Goal: Transaction & Acquisition: Purchase product/service

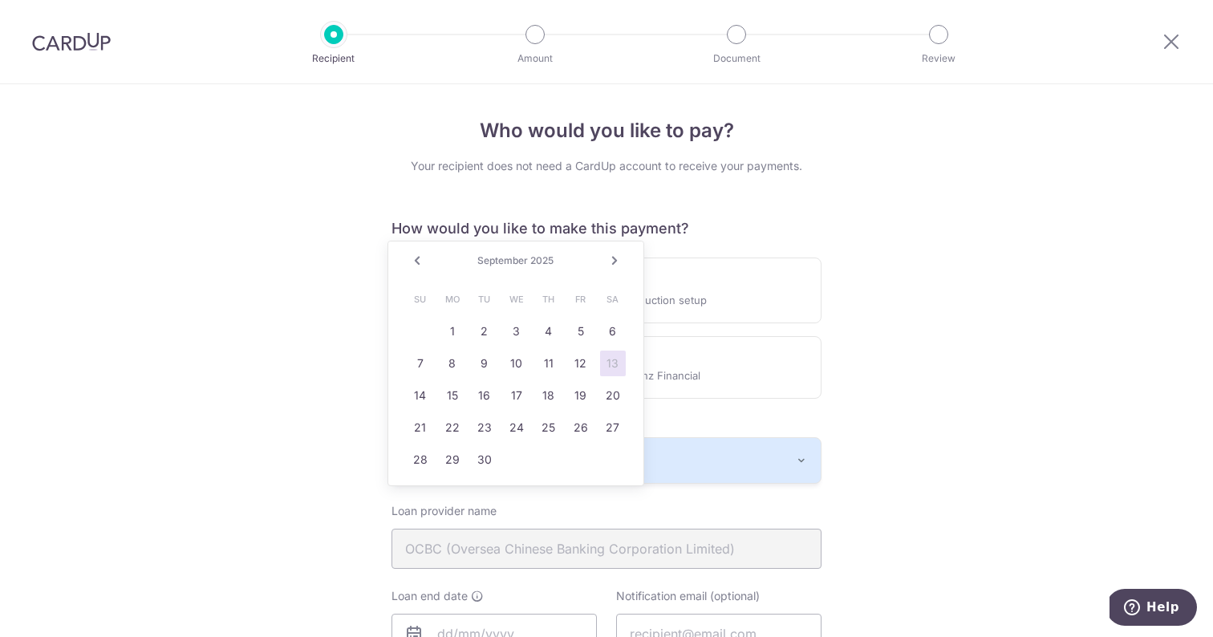
scroll to position [277, 0]
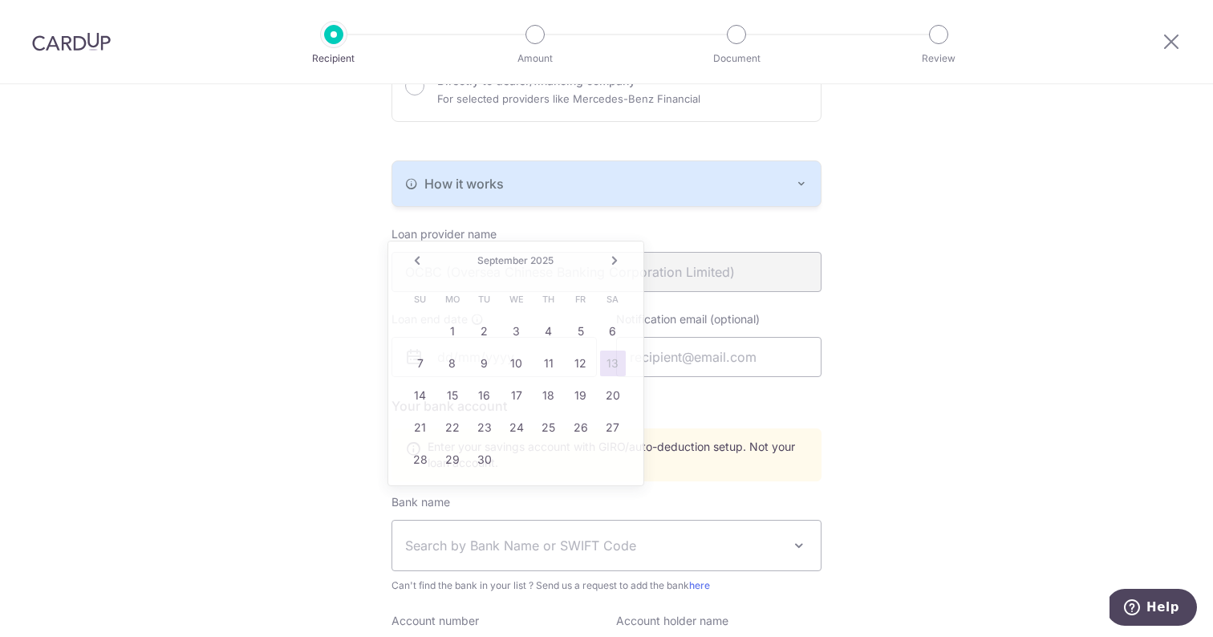
click at [275, 265] on div "Who would you like to pay? Your recipient does not need a CardUp account to rec…" at bounding box center [606, 365] width 1213 height 1117
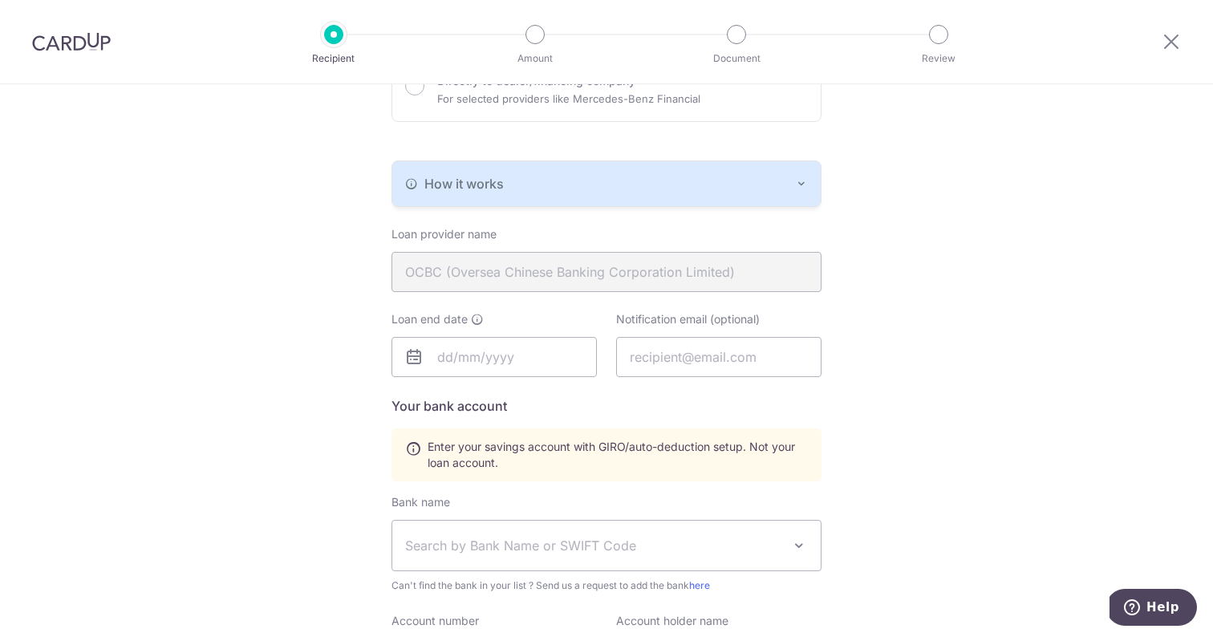
scroll to position [0, 0]
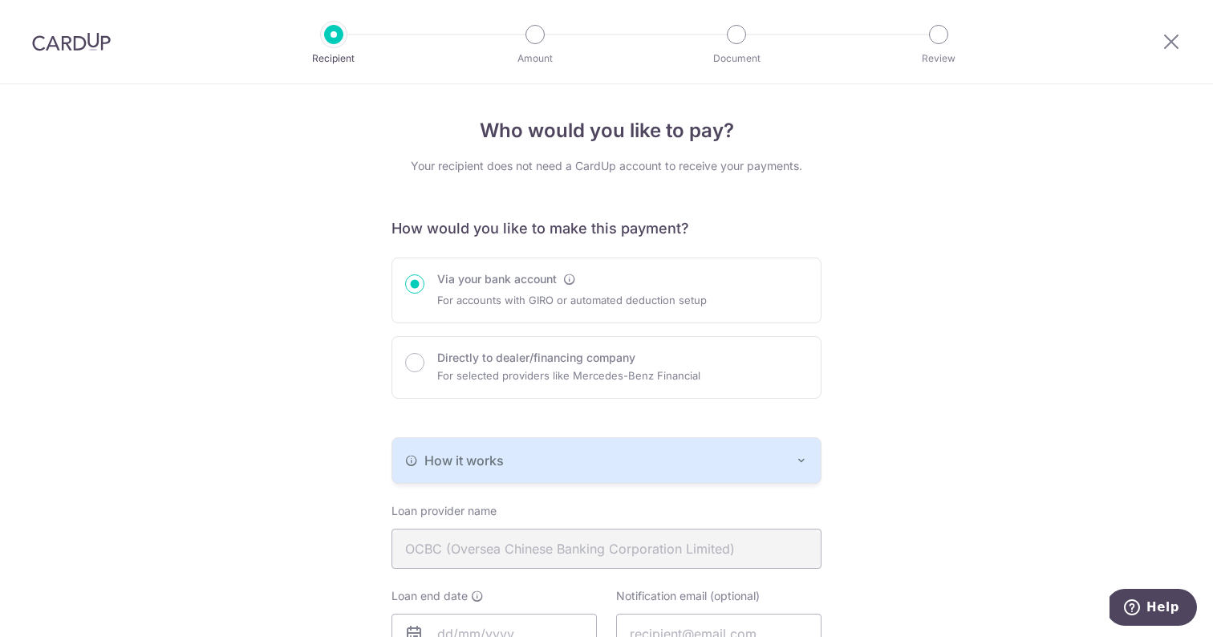
click at [101, 33] on img at bounding box center [71, 41] width 79 height 19
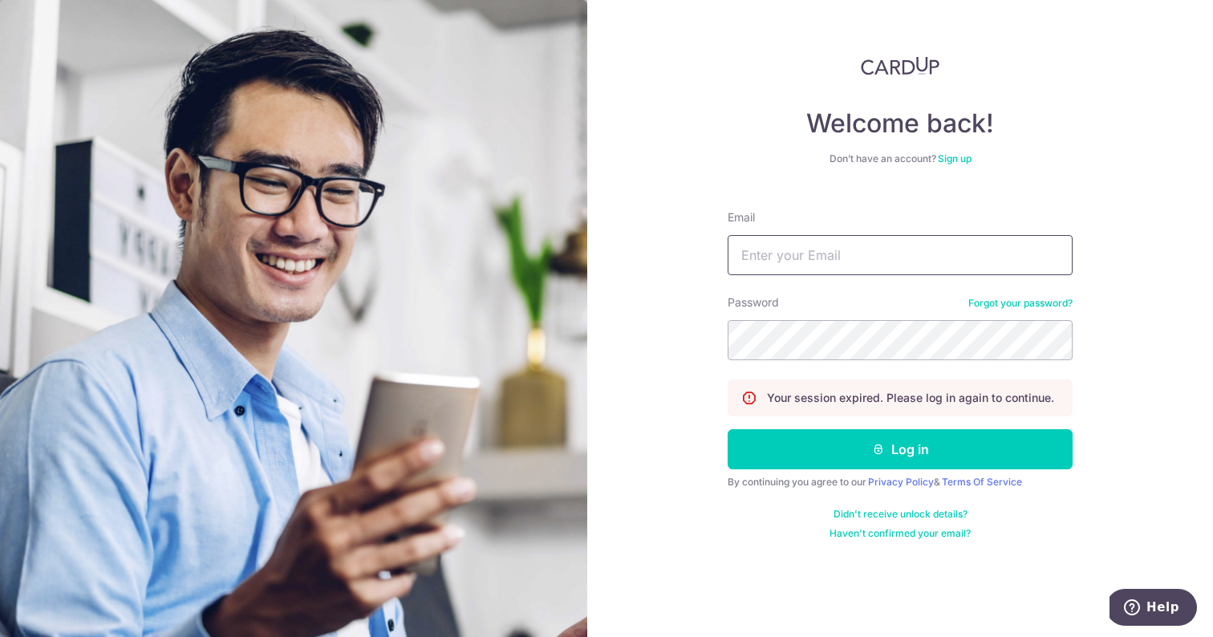
type input "celam2000@gmail.com"
click at [900, 449] on button "Log in" at bounding box center [900, 449] width 345 height 40
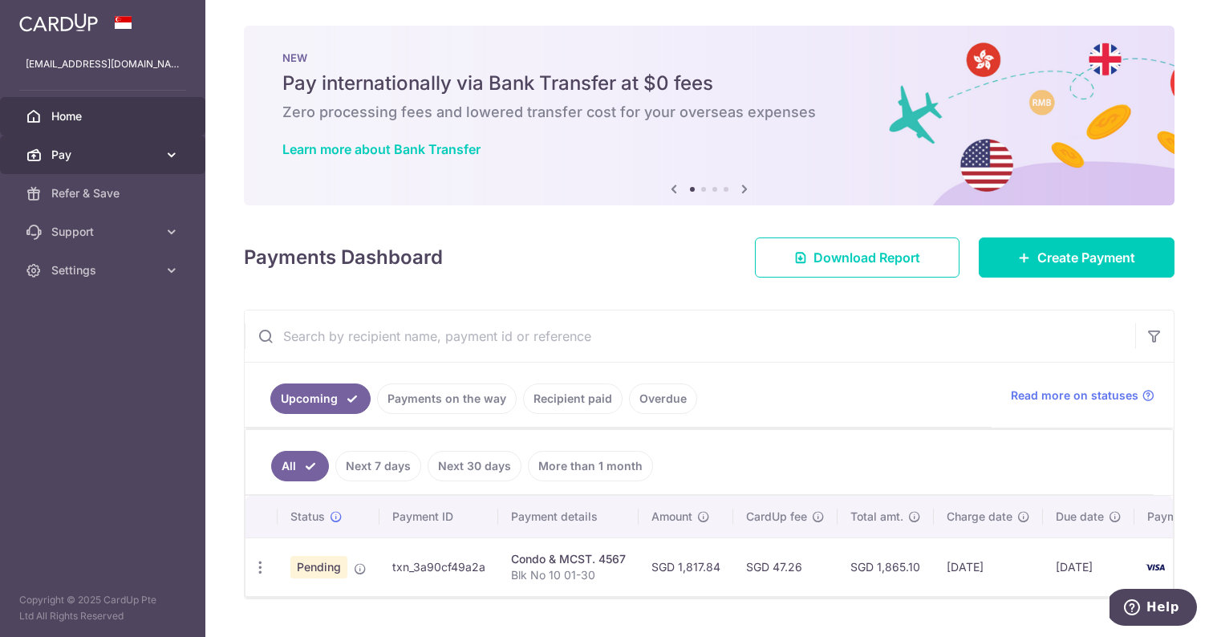
click at [95, 149] on span "Pay" at bounding box center [104, 155] width 106 height 16
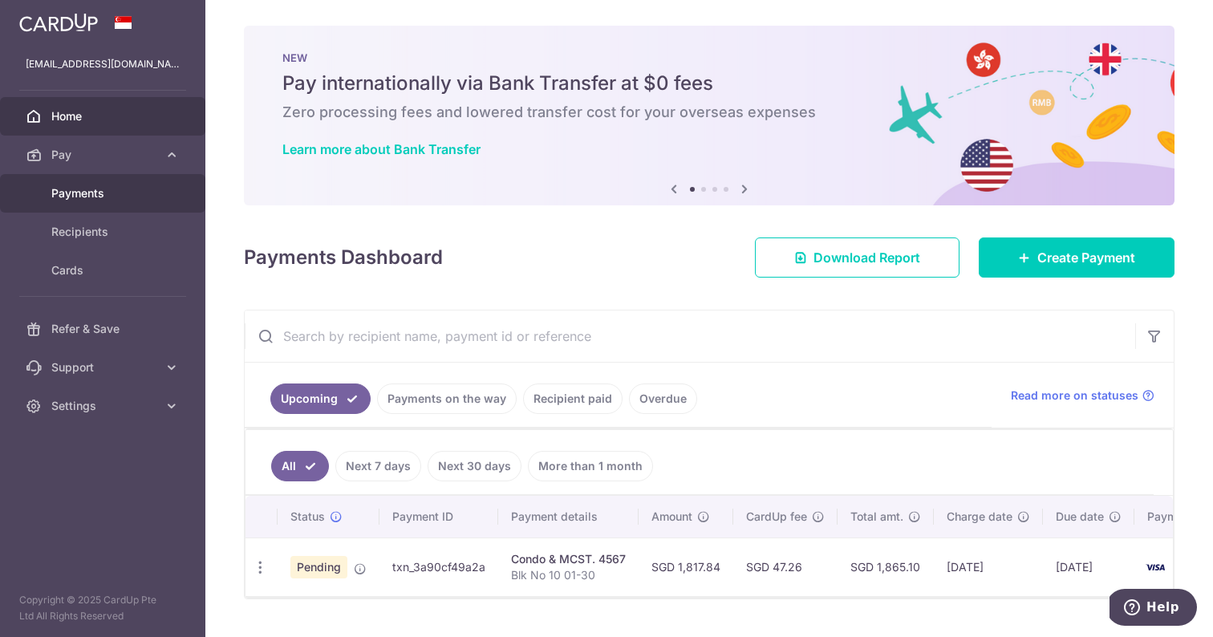
click at [118, 195] on span "Payments" at bounding box center [104, 193] width 106 height 16
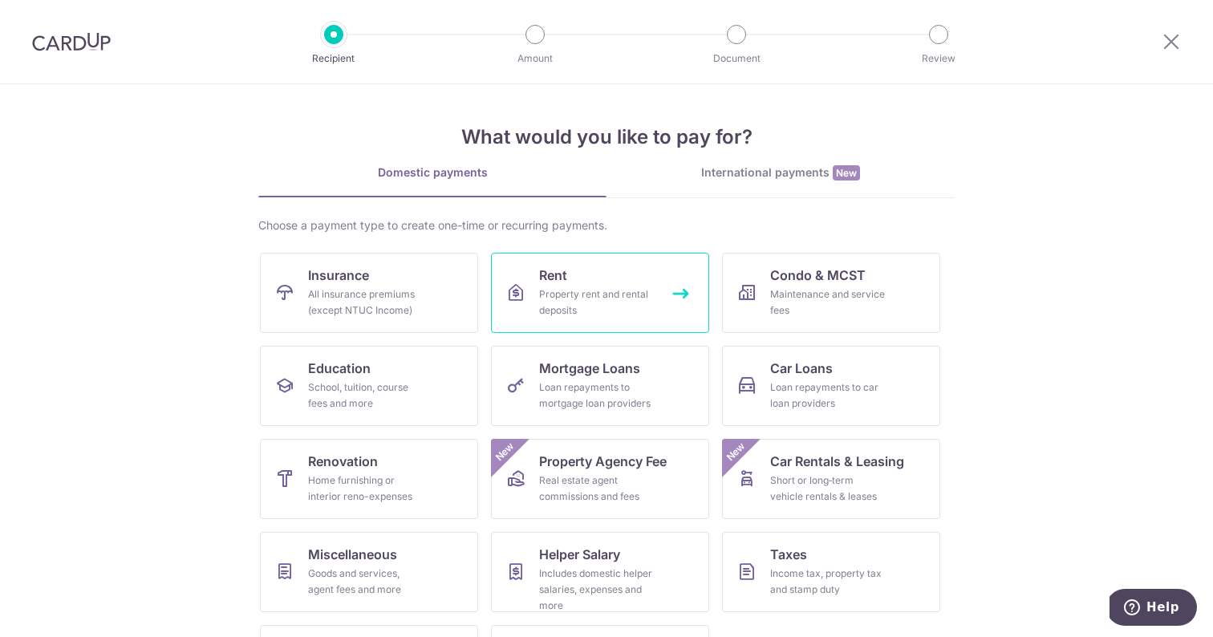
click at [557, 291] on div "Property rent and rental deposits" at bounding box center [597, 302] width 116 height 32
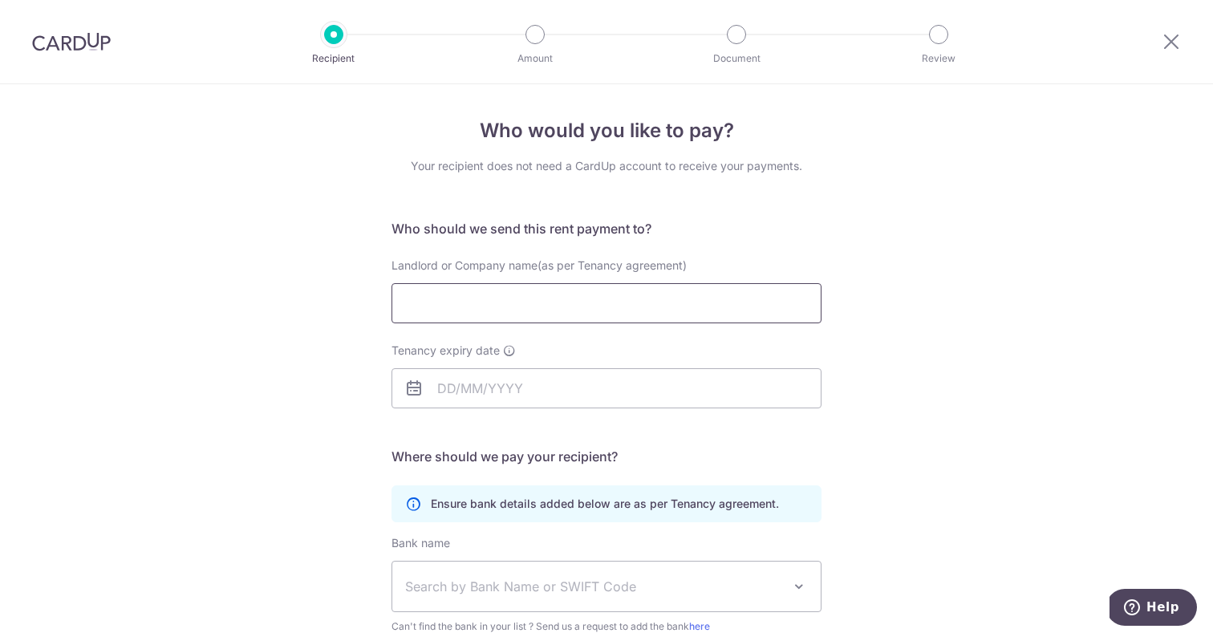
click at [558, 297] on input "Landlord or Company name(as per Tenancy agreement)" at bounding box center [607, 303] width 430 height 40
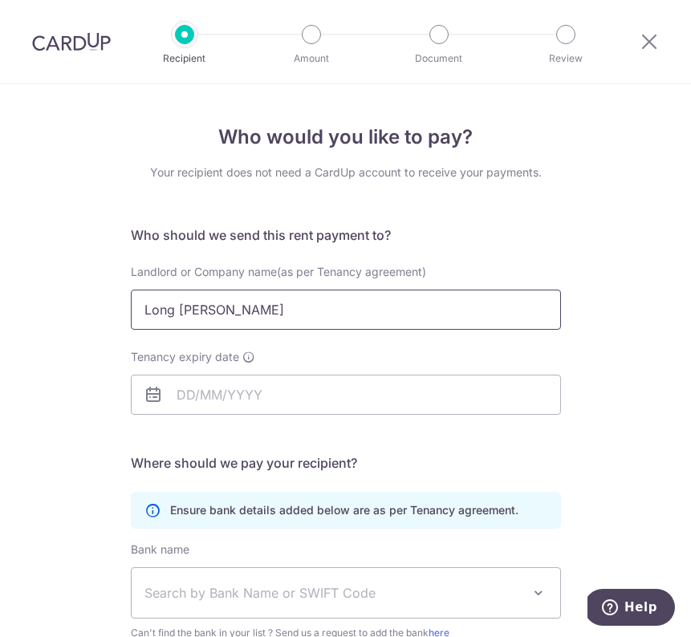
type input "Long [PERSON_NAME]"
drag, startPoint x: 534, startPoint y: 193, endPoint x: 419, endPoint y: 392, distance: 229.7
click at [419, 392] on input "Tenancy expiry date" at bounding box center [346, 395] width 430 height 40
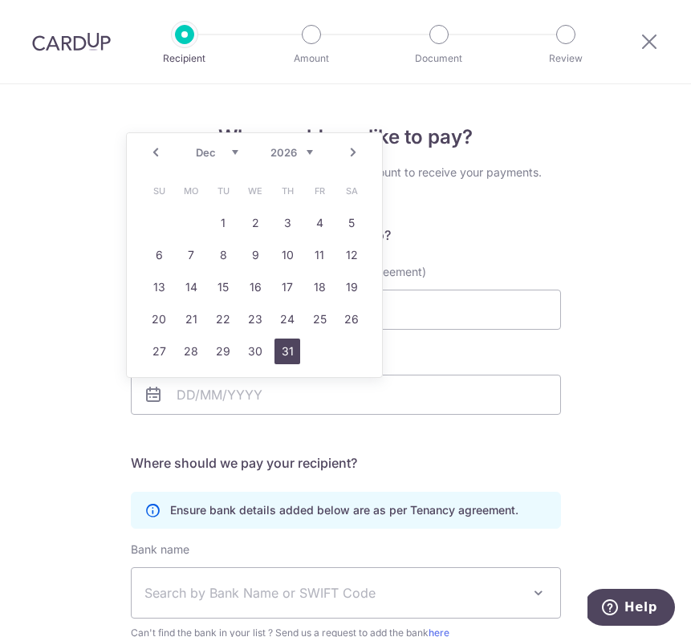
click at [290, 352] on link "31" at bounding box center [287, 352] width 26 height 26
type input "[DATE]"
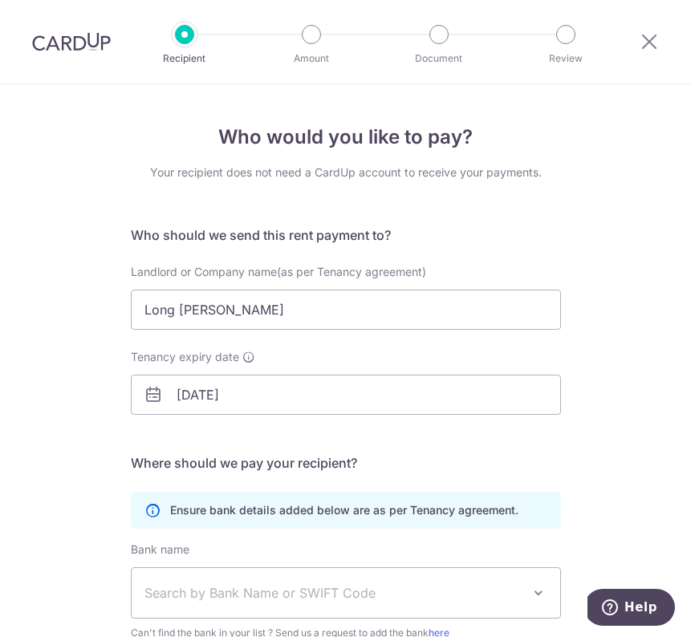
click at [595, 370] on div "Who would you like to pay? Your recipient does not need a CardUp account to rec…" at bounding box center [345, 469] width 691 height 770
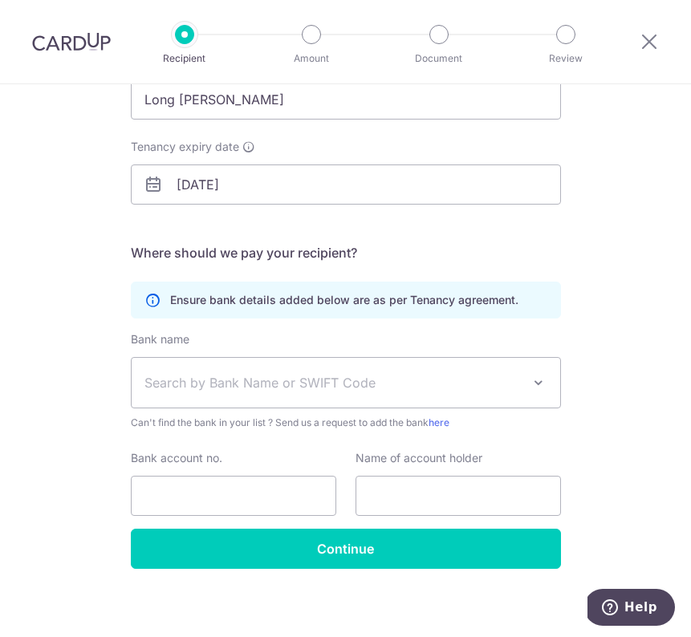
scroll to position [209, 0]
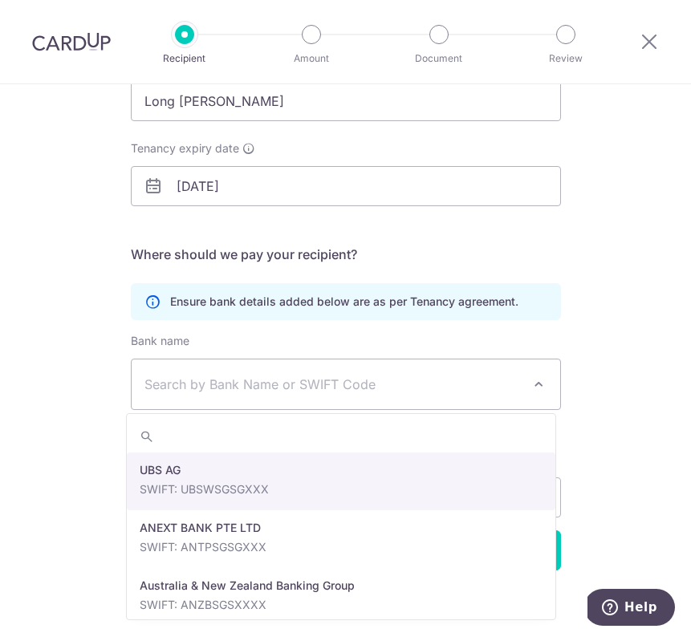
click at [517, 385] on span "Search by Bank Name or SWIFT Code" at bounding box center [346, 384] width 429 height 50
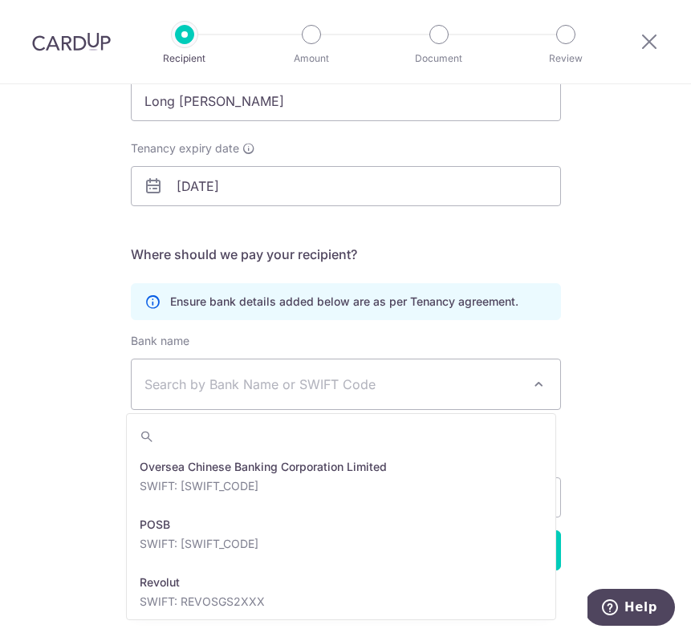
scroll to position [2720, 0]
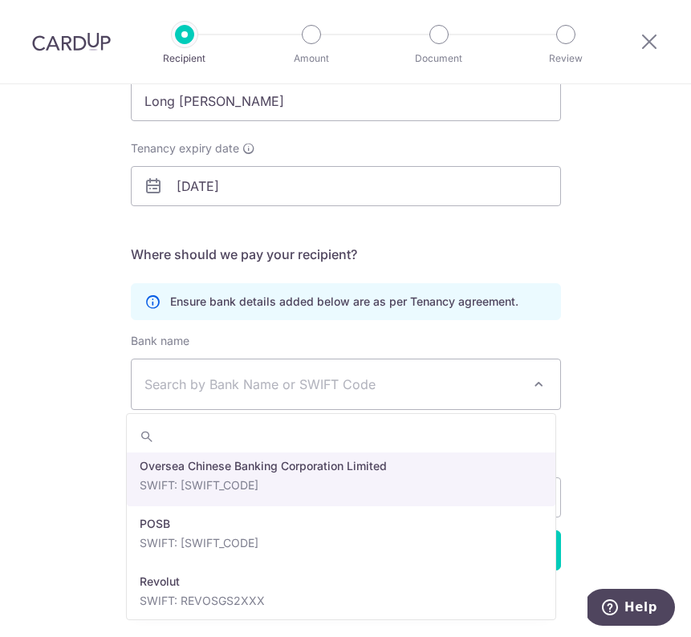
select select "12"
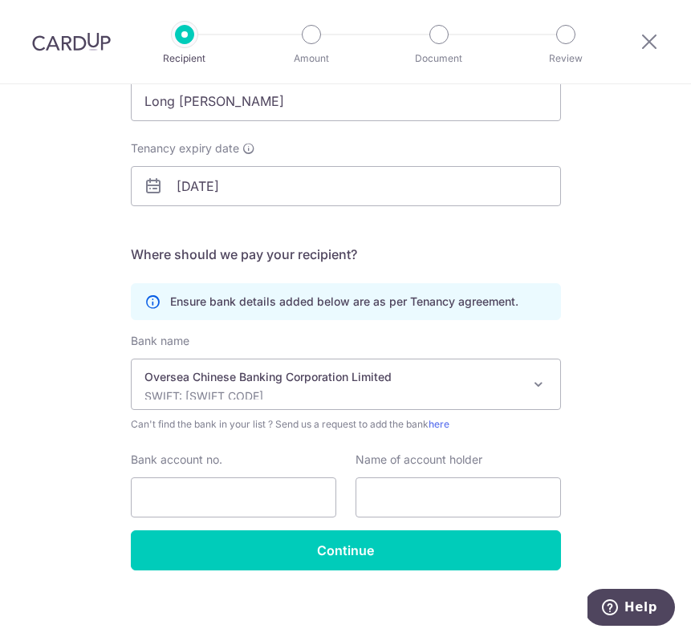
click at [424, 477] on div "Name of account holder" at bounding box center [457, 485] width 205 height 66
click at [461, 497] on input "text" at bounding box center [457, 497] width 205 height 40
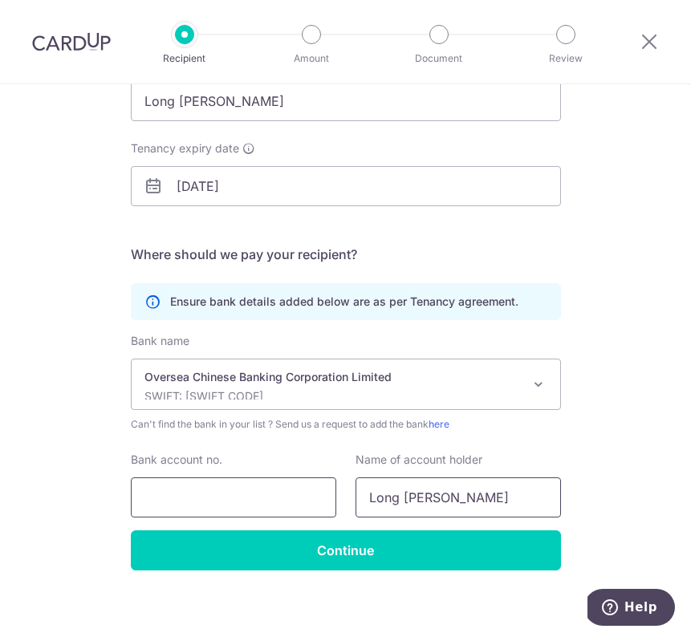
type input "Long Chin Pyng"
click at [264, 495] on input "Bank account no." at bounding box center [233, 497] width 205 height 40
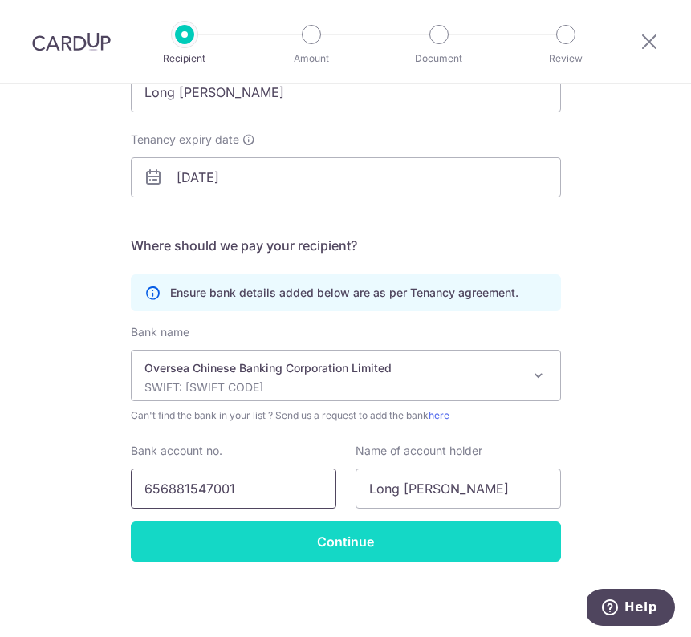
scroll to position [217, 0]
type input "656881547001"
click at [364, 540] on input "Continue" at bounding box center [346, 542] width 430 height 40
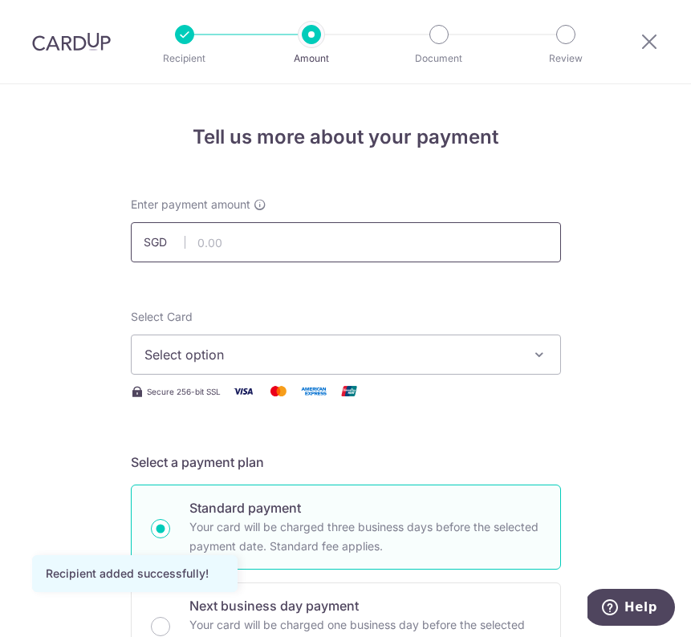
click at [315, 247] on input "text" at bounding box center [346, 242] width 430 height 40
type input "4,500.00"
click at [335, 353] on span "Select option" at bounding box center [331, 354] width 374 height 19
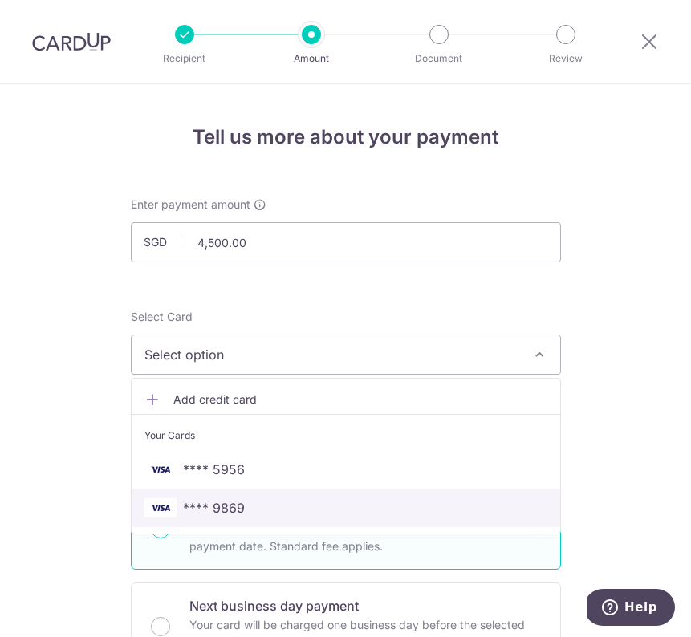
click at [355, 501] on span "**** 9869" at bounding box center [345, 507] width 403 height 19
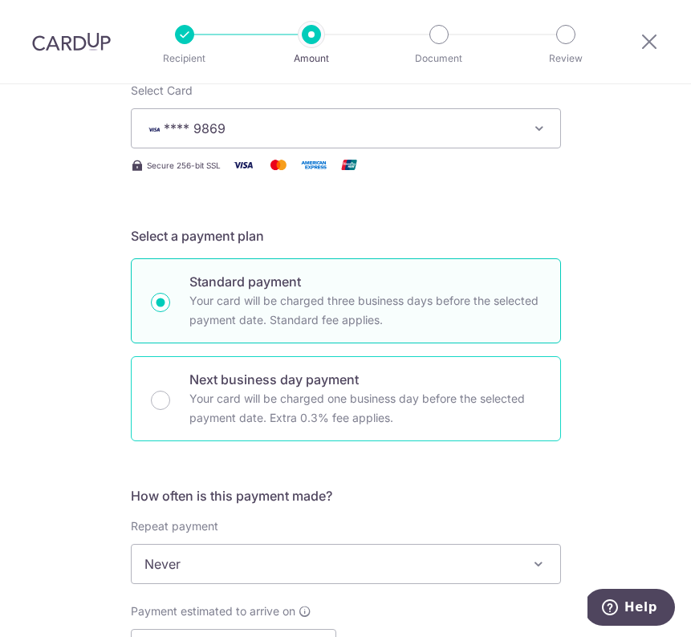
scroll to position [396, 0]
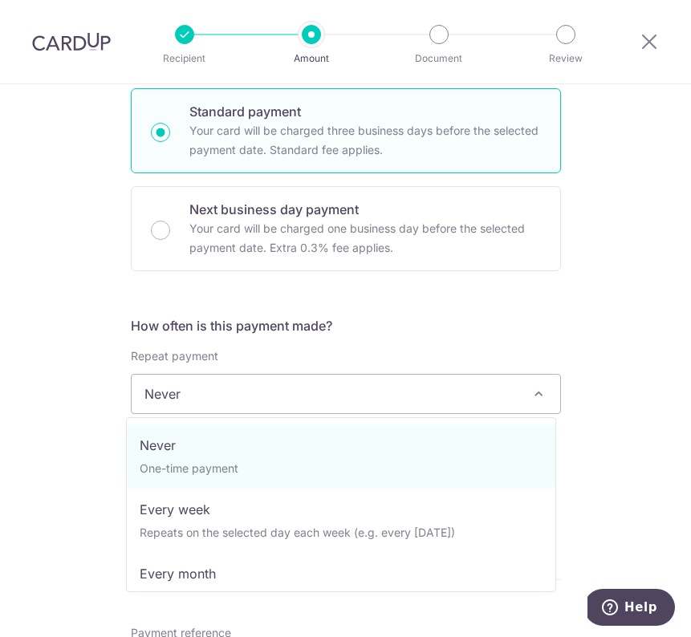
click at [420, 402] on span "Never" at bounding box center [346, 394] width 429 height 39
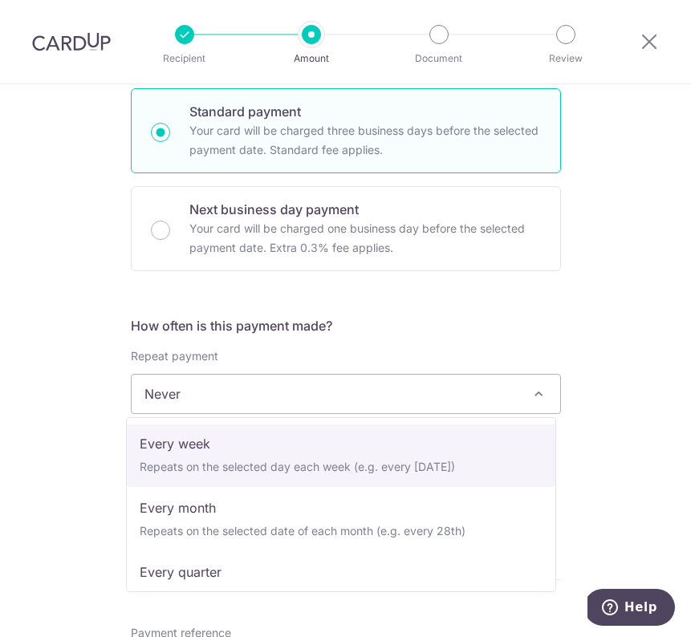
scroll to position [67, 0]
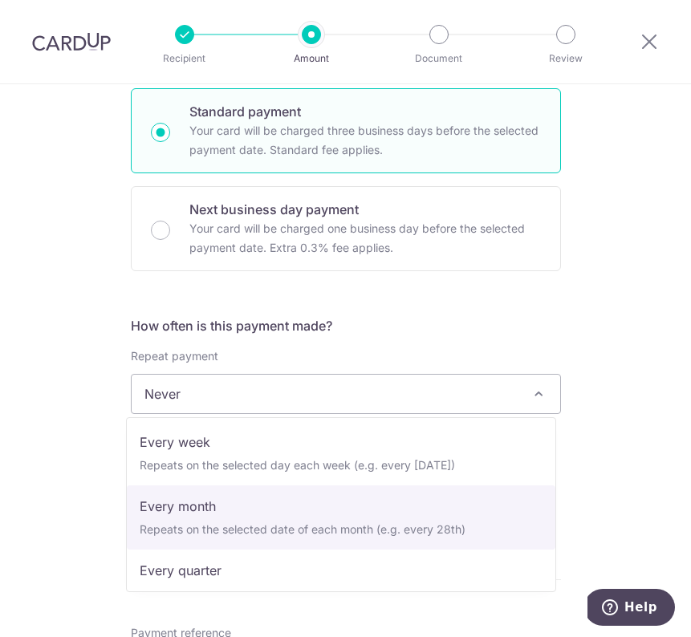
select select "3"
type input "31/12/2026"
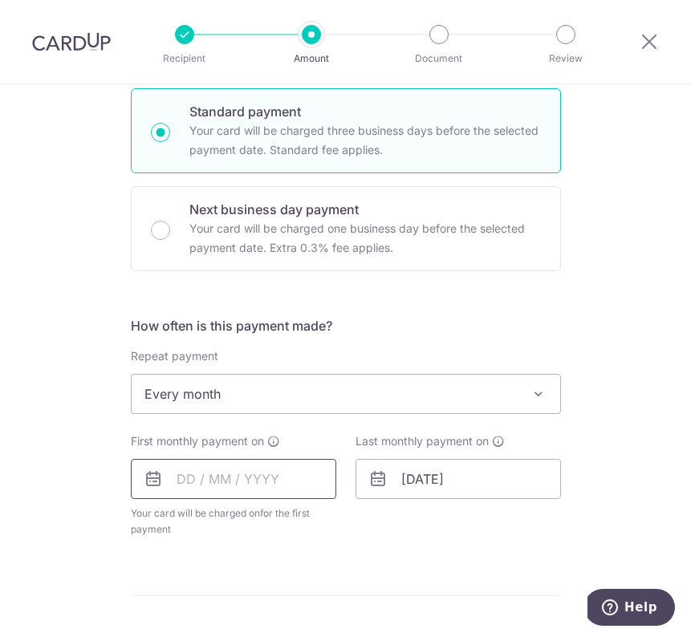
click at [246, 483] on input "text" at bounding box center [233, 479] width 205 height 40
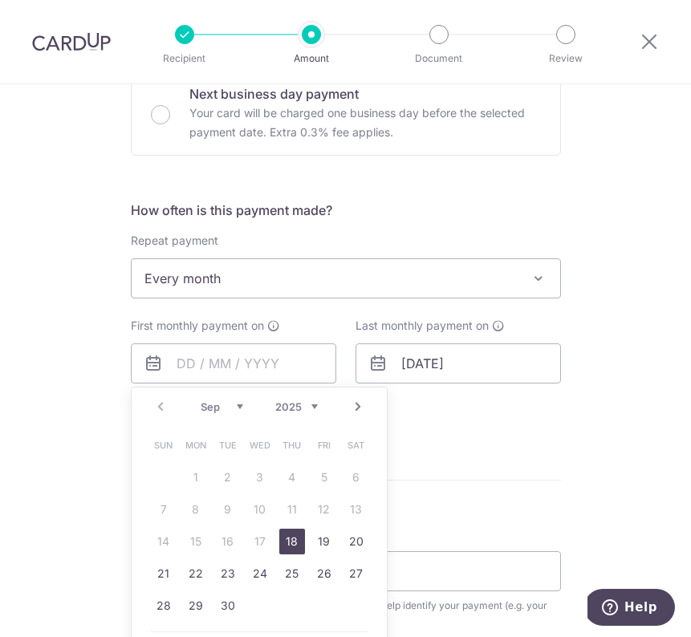
click at [289, 536] on link "18" at bounding box center [292, 542] width 26 height 26
type input "18/09/2025"
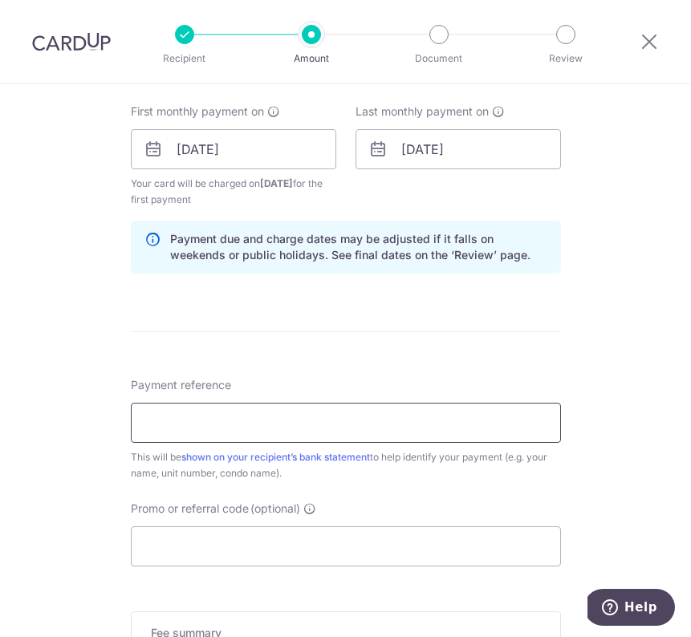
scroll to position [668, 0]
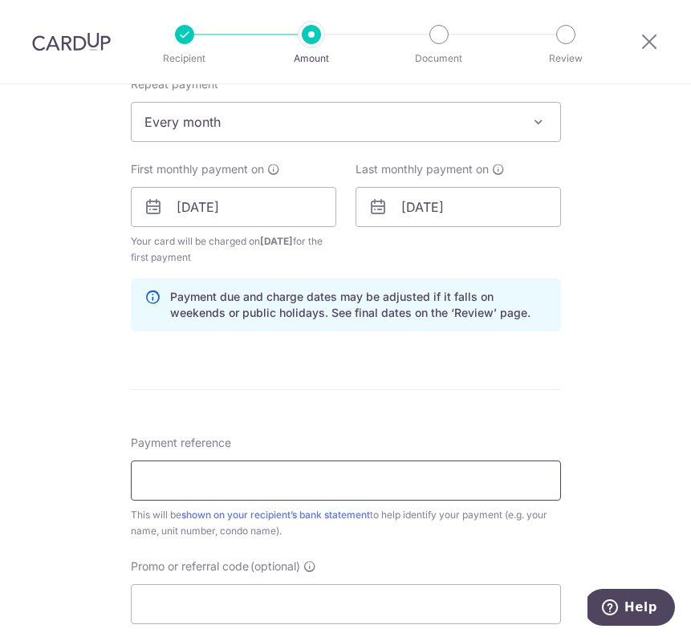
click at [469, 474] on input "Payment reference" at bounding box center [346, 481] width 430 height 40
type input "!"
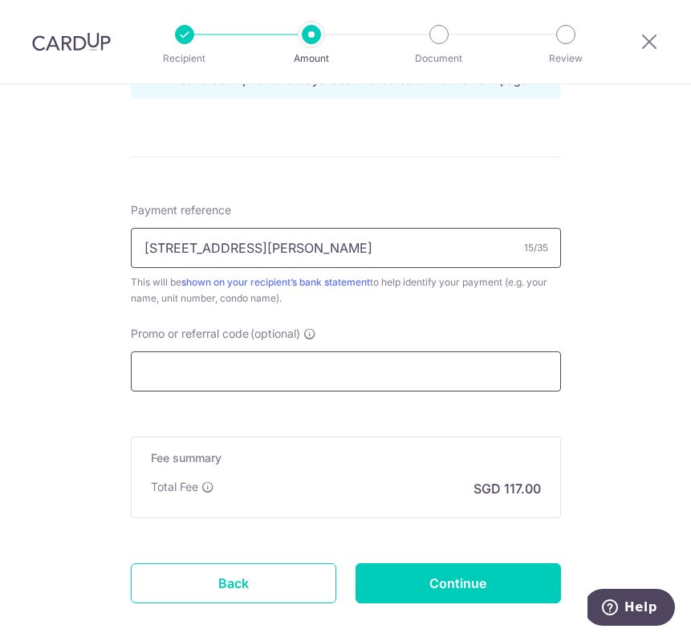
scroll to position [911, 0]
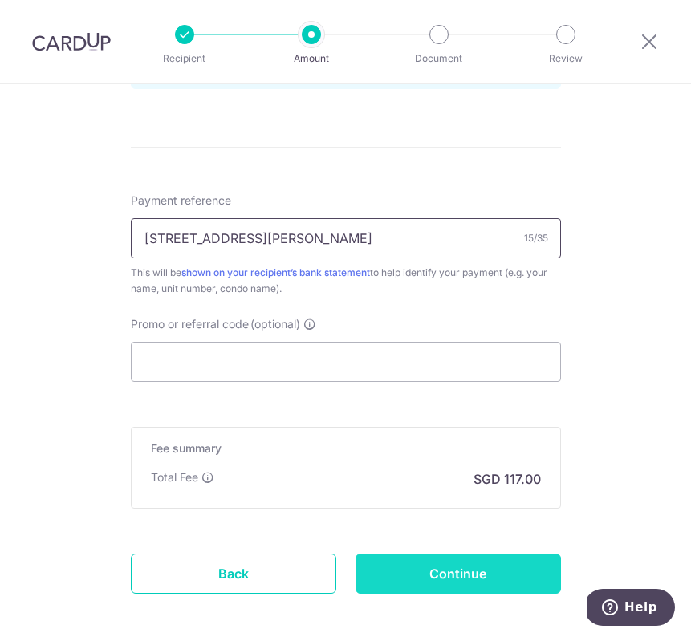
type input "10B Robin Drive"
click at [460, 578] on input "Continue" at bounding box center [457, 574] width 205 height 40
type input "Create Schedule"
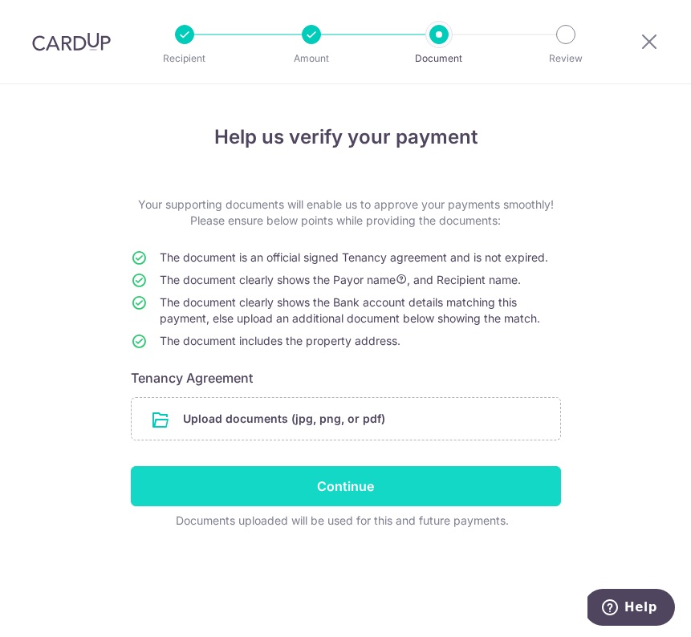
click at [422, 493] on input "Continue" at bounding box center [346, 486] width 430 height 40
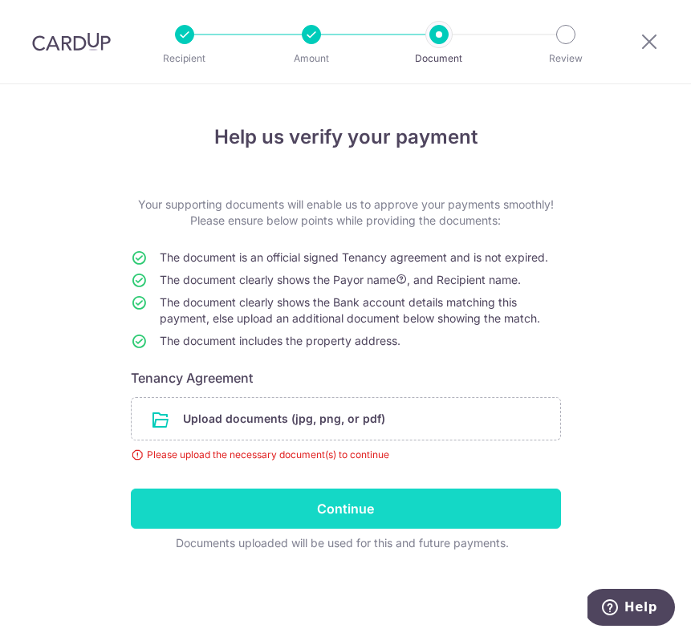
click at [345, 497] on input "Continue" at bounding box center [346, 509] width 430 height 40
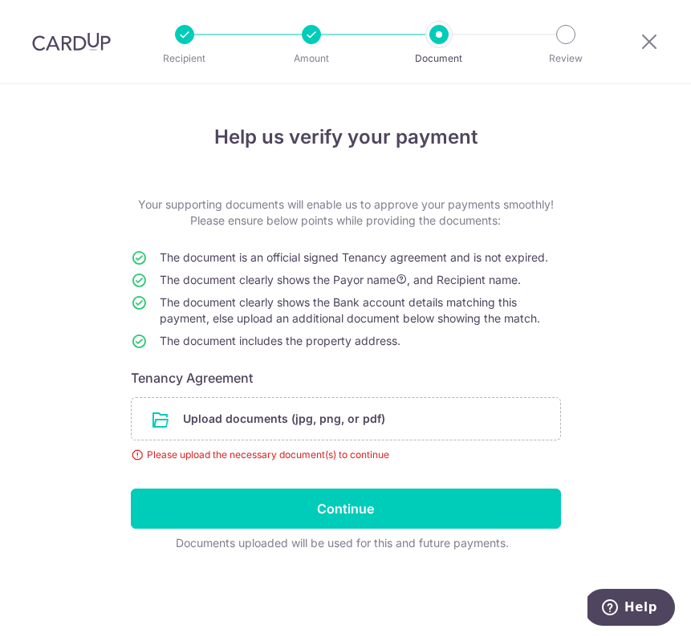
click at [362, 424] on input "file" at bounding box center [346, 419] width 429 height 42
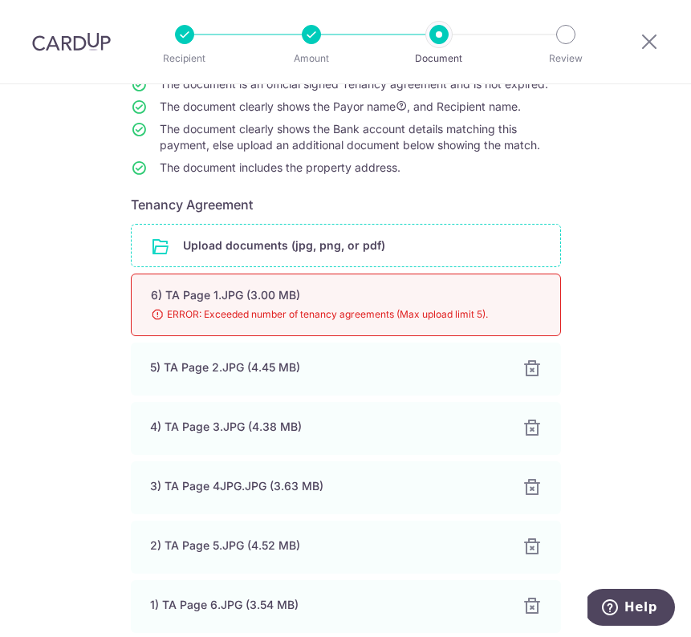
scroll to position [175, 0]
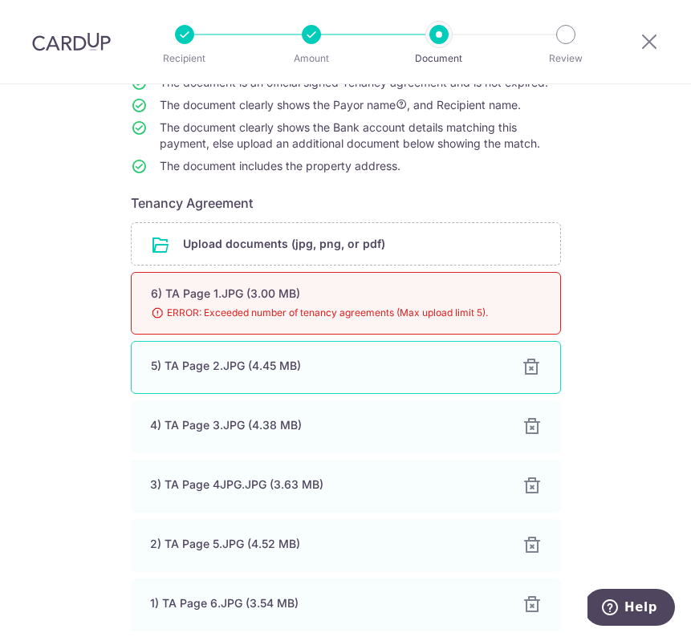
click at [526, 364] on div at bounding box center [531, 367] width 19 height 19
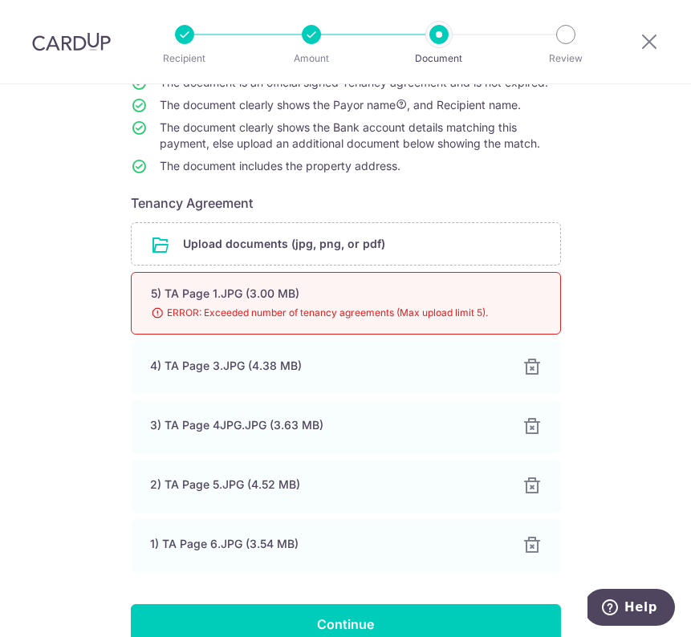
click at [526, 364] on div at bounding box center [531, 367] width 19 height 19
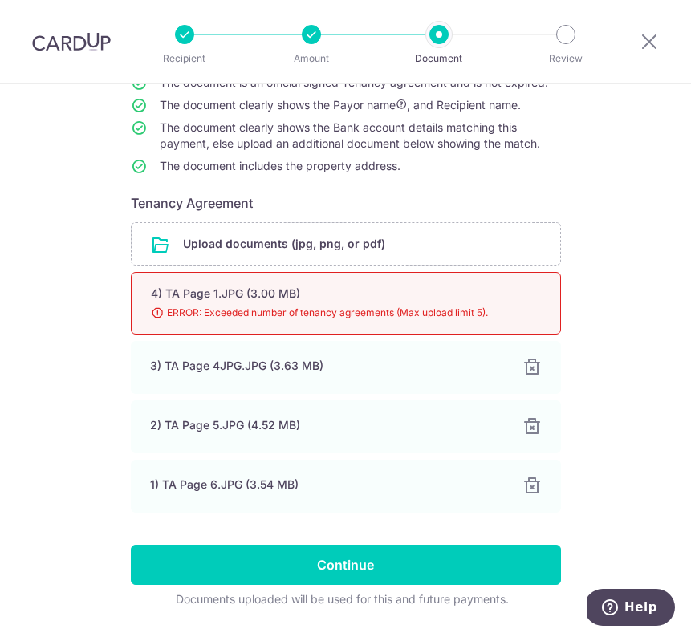
click at [526, 364] on div at bounding box center [531, 367] width 19 height 19
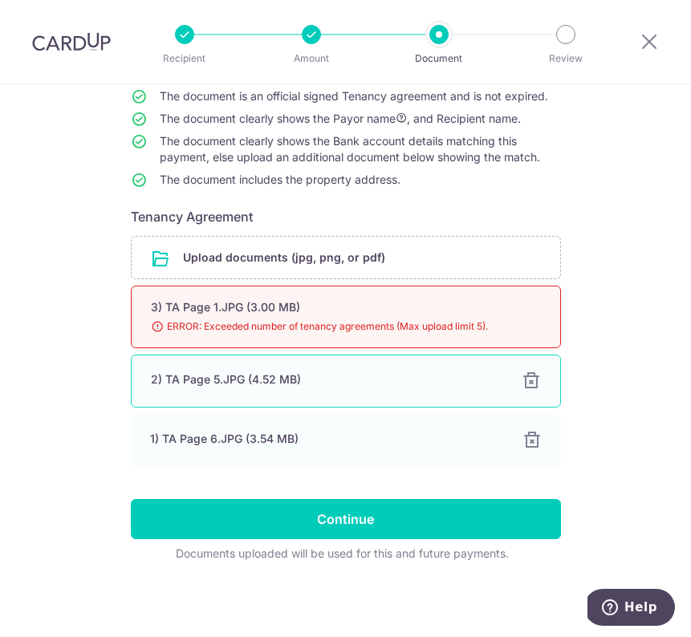
click at [526, 364] on div "2) TA Page 5.JPG (4.52 MB) 100%" at bounding box center [346, 381] width 430 height 53
click at [526, 380] on div at bounding box center [531, 381] width 19 height 19
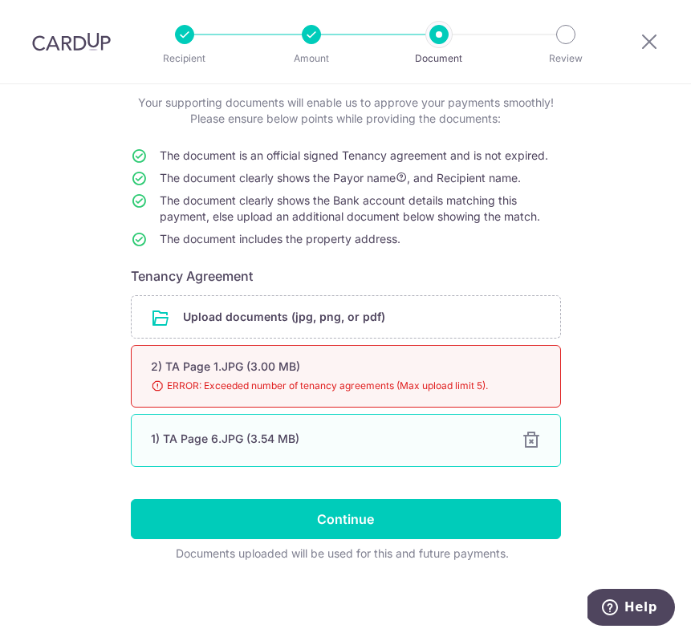
click at [522, 437] on div at bounding box center [531, 440] width 19 height 19
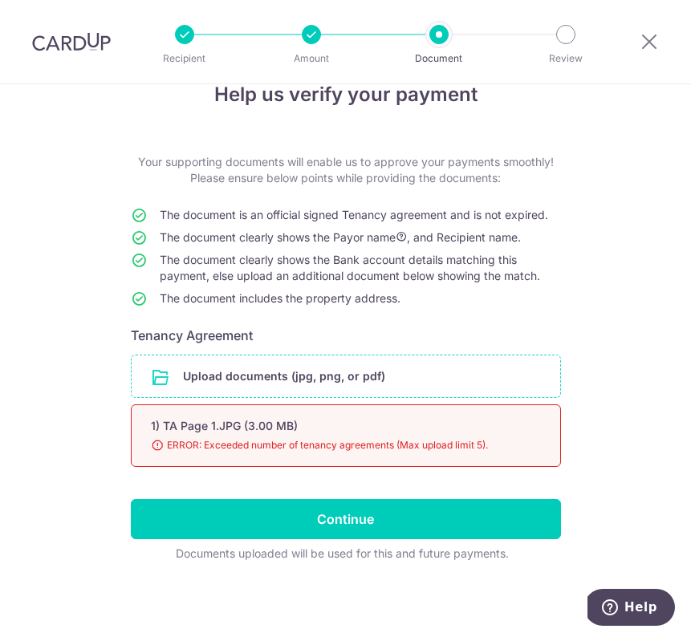
click at [510, 375] on input "file" at bounding box center [346, 376] width 429 height 42
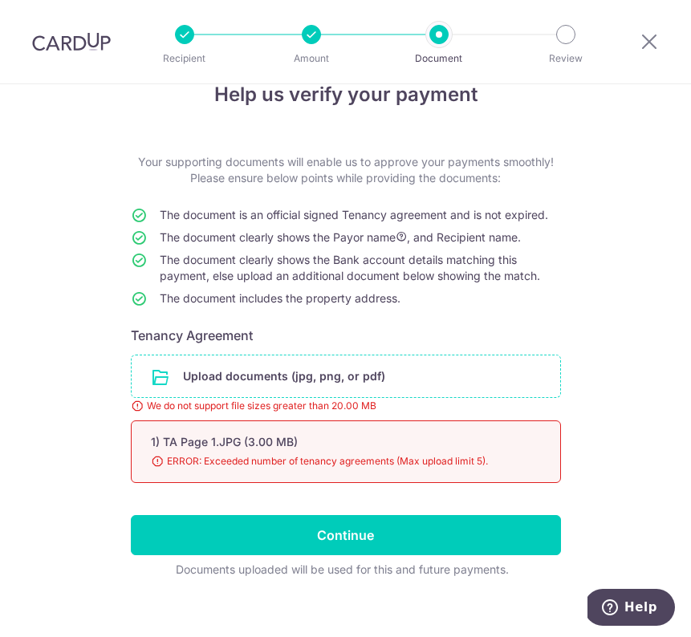
click at [427, 351] on form "Your supporting documents will enable us to approve your payments smoothly! Ple…" at bounding box center [346, 366] width 430 height 424
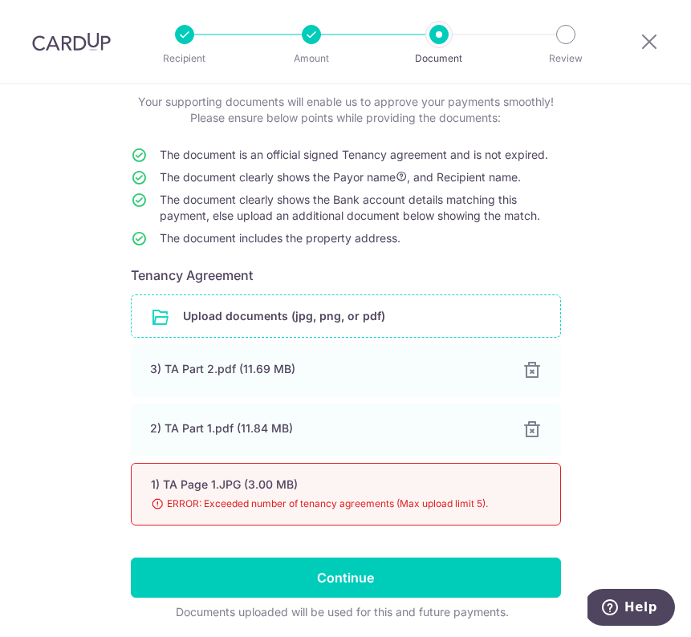
scroll to position [104, 0]
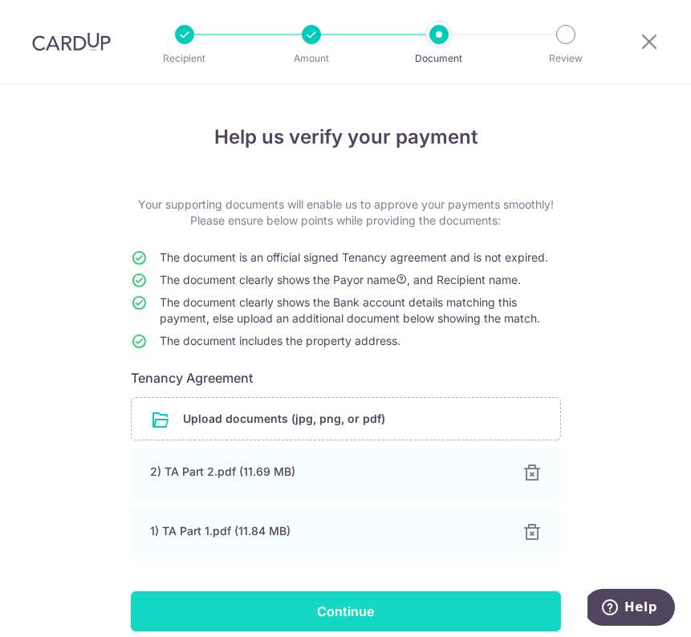
click at [389, 598] on input "Continue" at bounding box center [346, 611] width 430 height 40
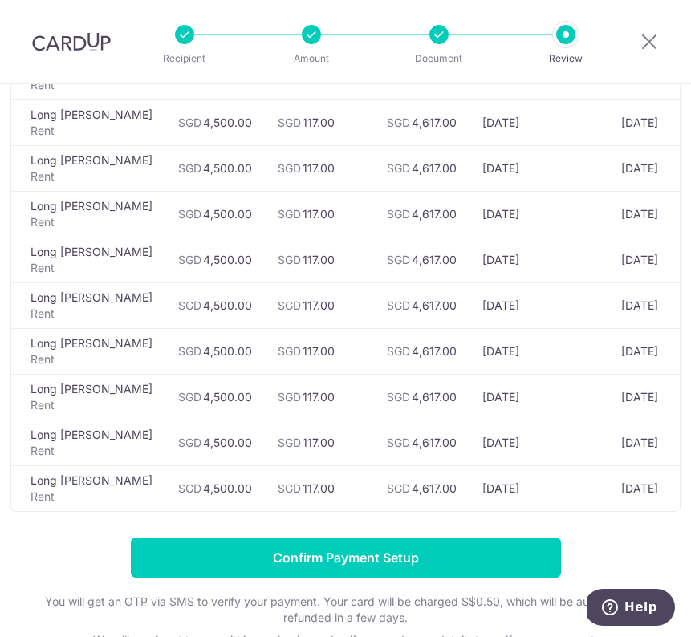
scroll to position [486, 0]
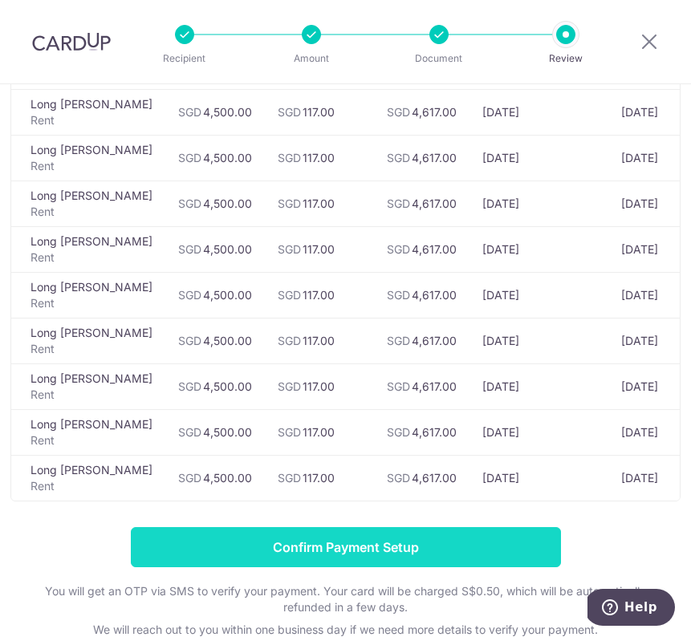
click at [429, 554] on input "Confirm Payment Setup" at bounding box center [346, 547] width 430 height 40
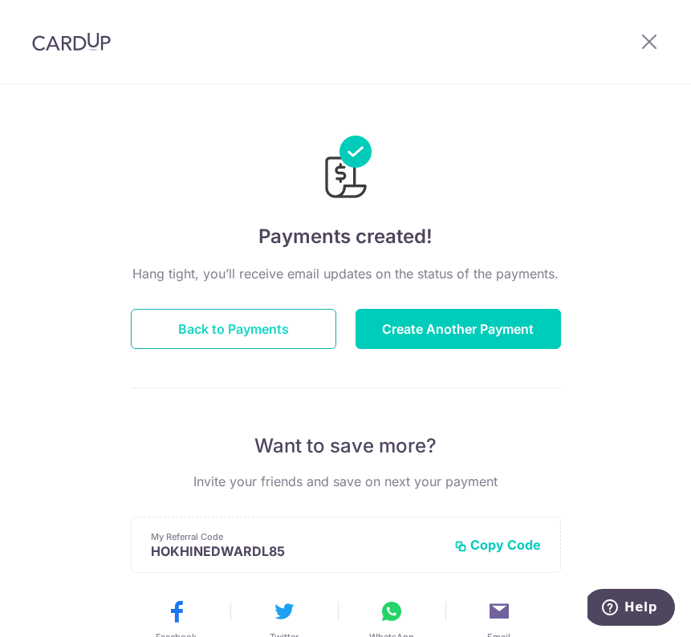
click at [321, 330] on button "Back to Payments" at bounding box center [233, 329] width 205 height 40
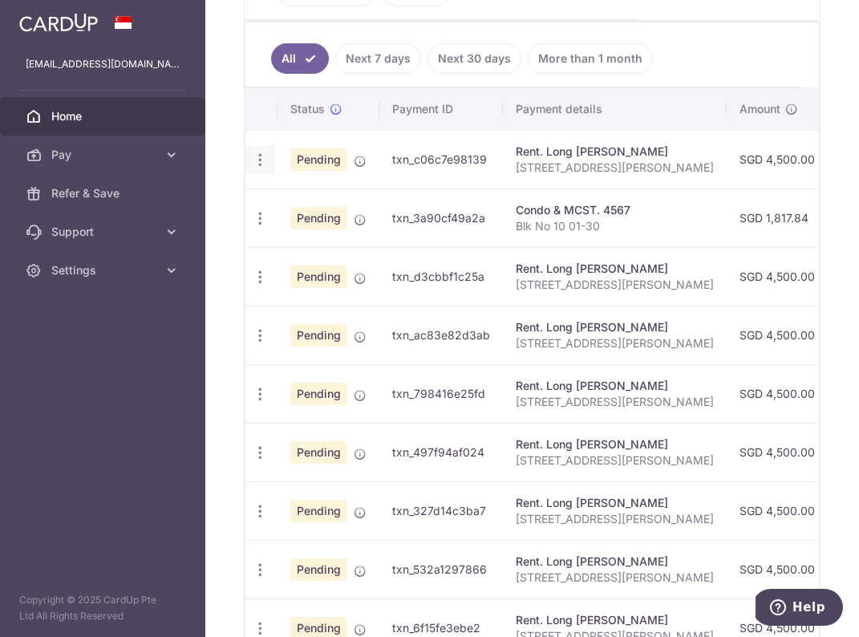
click at [262, 160] on icon "button" at bounding box center [260, 160] width 17 height 17
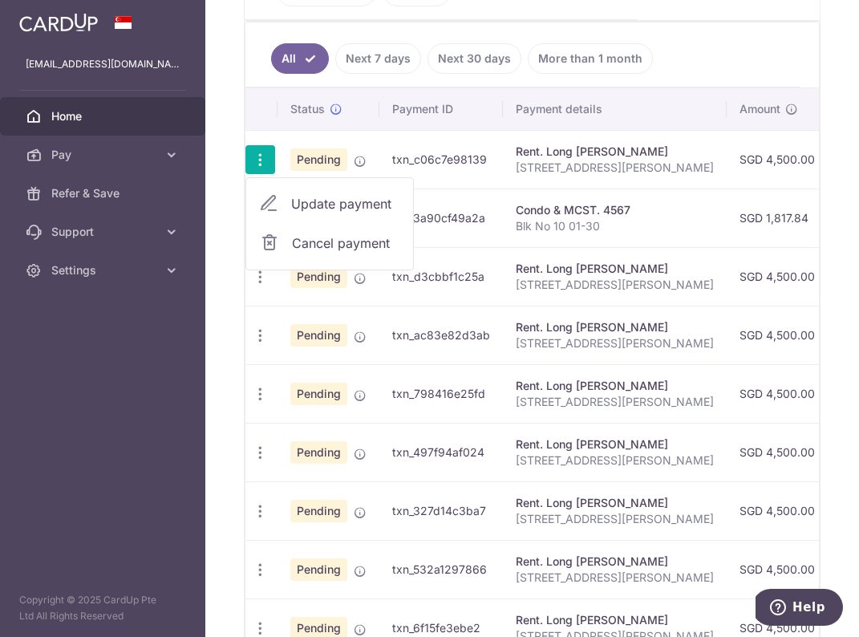
click at [311, 198] on span "Update payment" at bounding box center [345, 203] width 109 height 19
radio input "true"
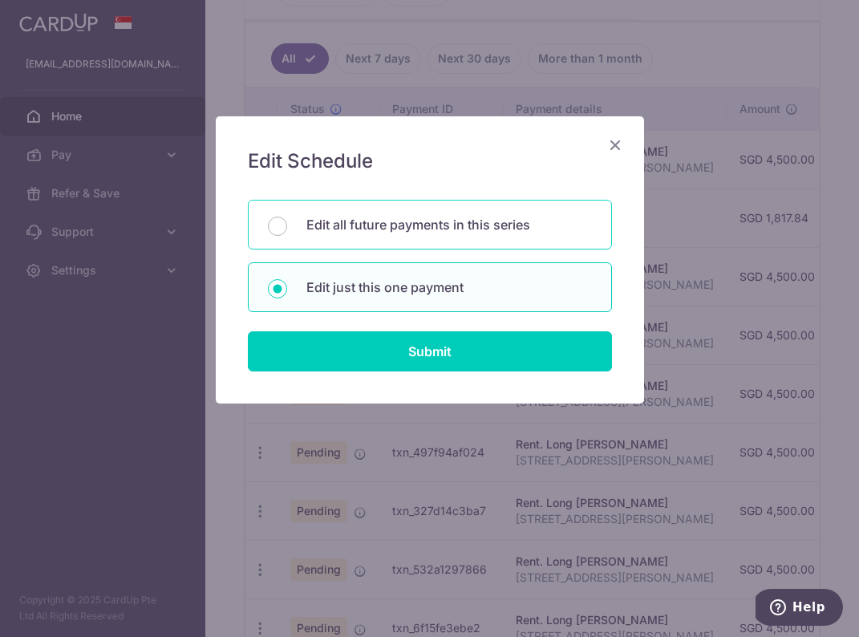
click at [426, 239] on div "Edit all future payments in this series" at bounding box center [430, 225] width 364 height 50
radio input "true"
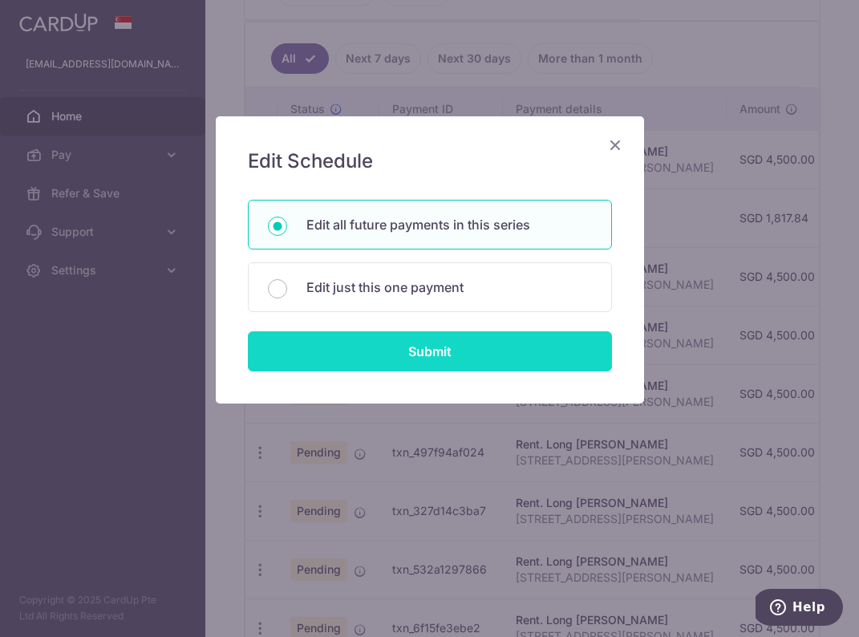
click at [405, 340] on input "Submit" at bounding box center [430, 351] width 364 height 40
radio input "true"
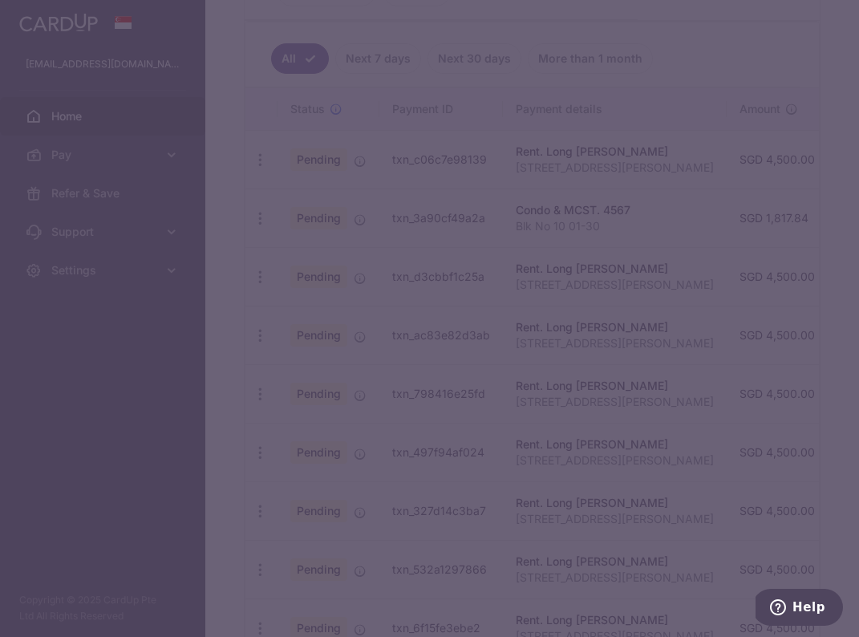
type input "4,500.00"
type input "10B Robin Drive"
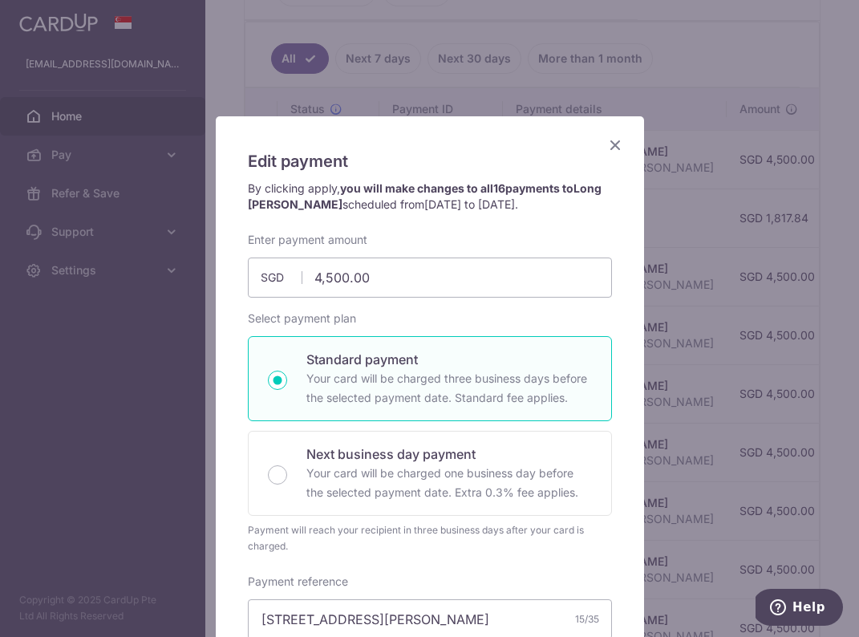
click at [690, 73] on div "Edit payment By clicking apply, you will make changes to all 16 payments to Lon…" at bounding box center [429, 318] width 859 height 637
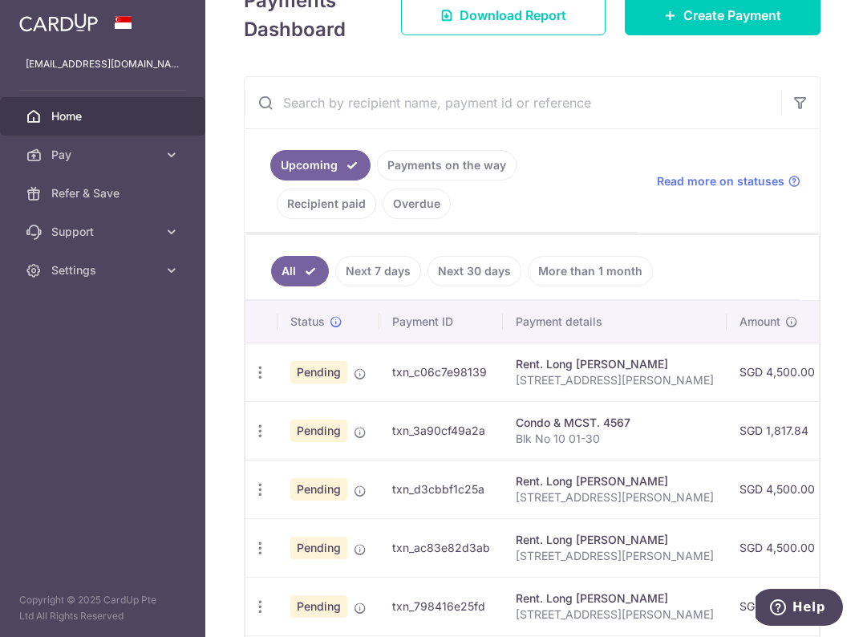
scroll to position [270, 0]
click at [480, 168] on link "Payments on the way" at bounding box center [447, 166] width 140 height 30
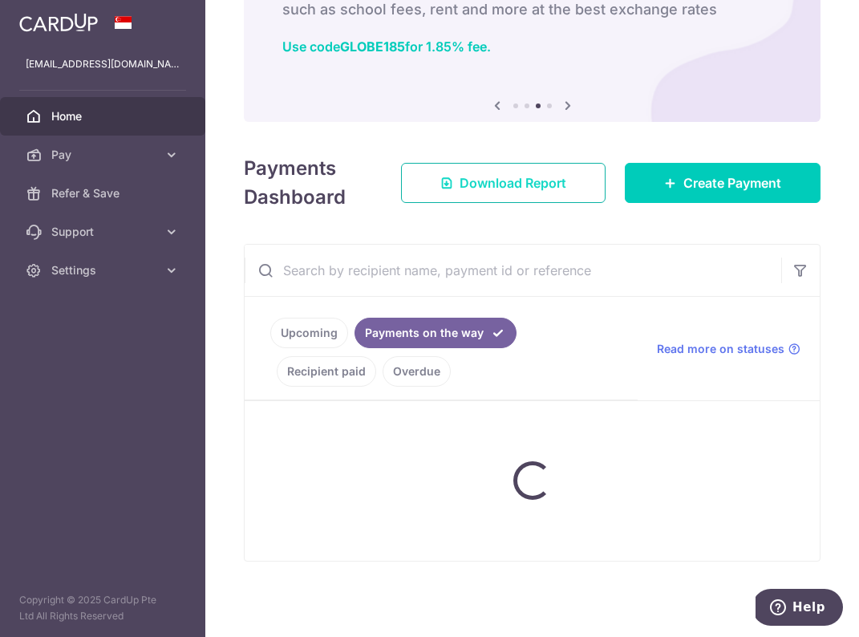
scroll to position [103, 0]
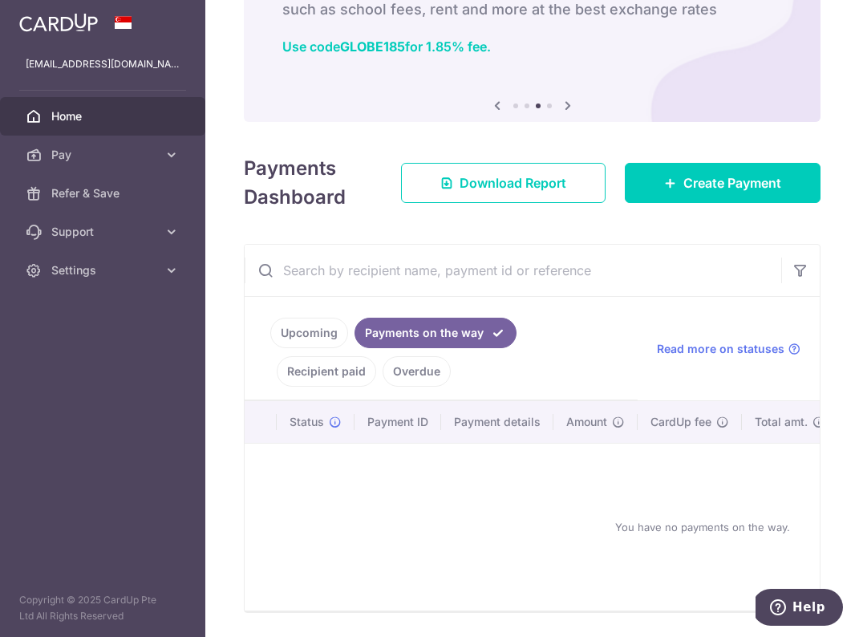
click at [307, 325] on link "Upcoming" at bounding box center [309, 333] width 78 height 30
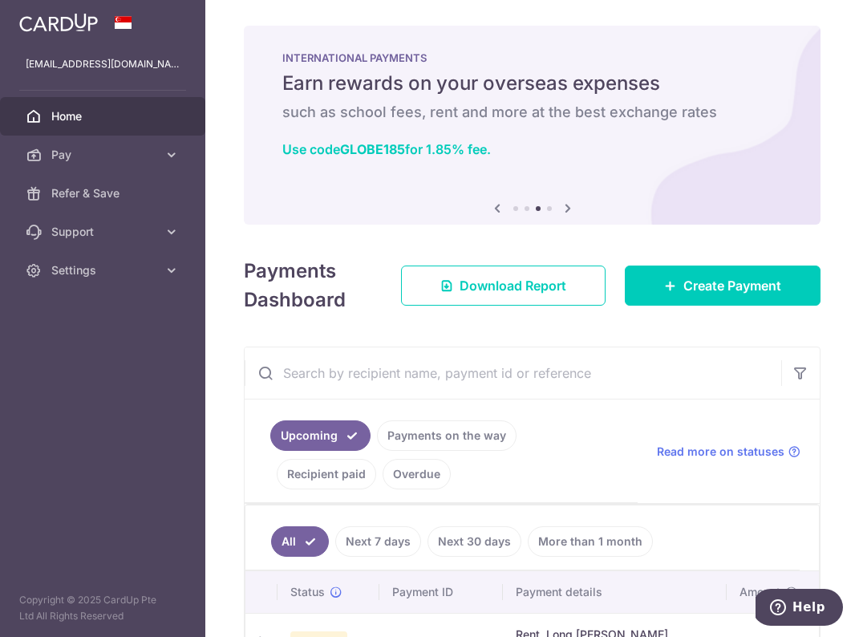
scroll to position [0, 0]
click at [124, 144] on link "Pay" at bounding box center [102, 155] width 205 height 39
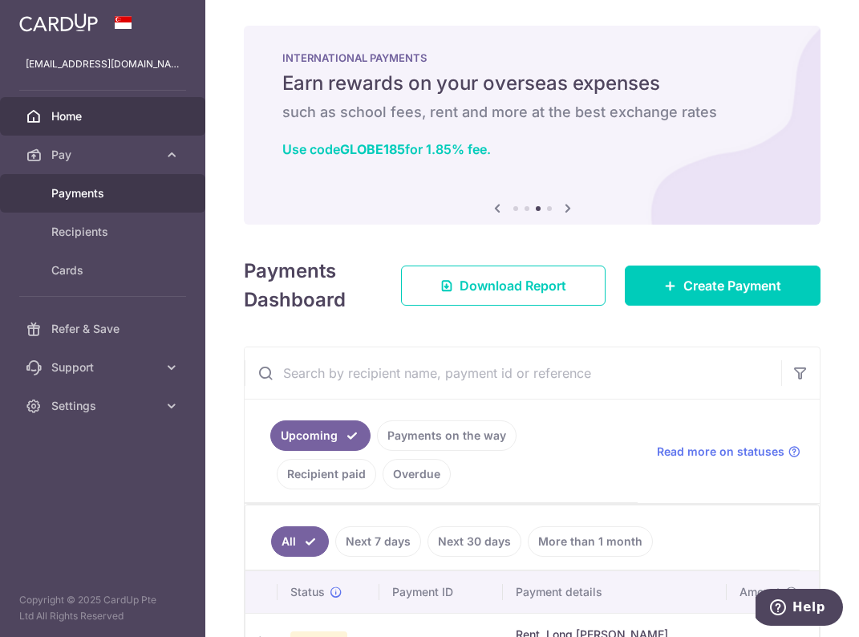
click at [87, 189] on span "Payments" at bounding box center [104, 193] width 106 height 16
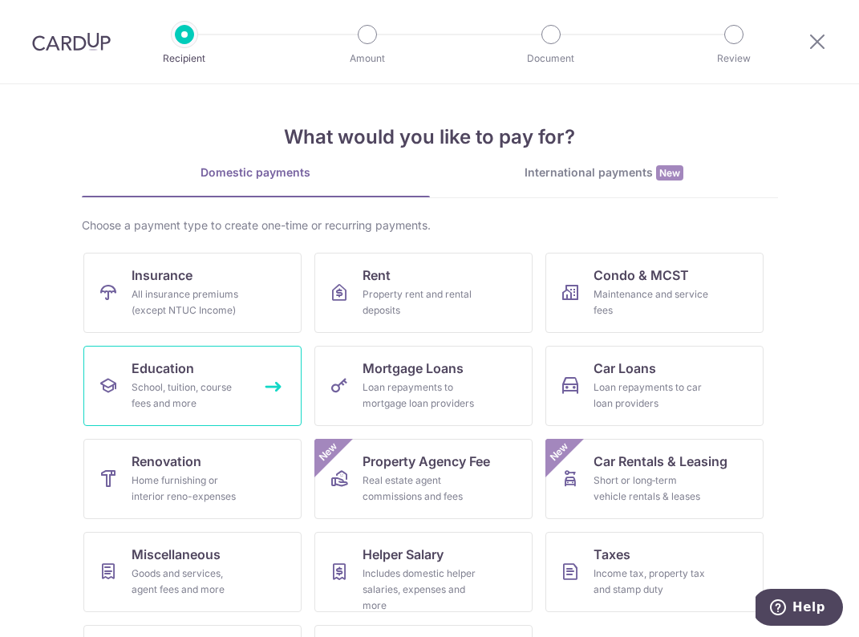
click at [236, 388] on div "School, tuition, course fees and more" at bounding box center [190, 396] width 116 height 32
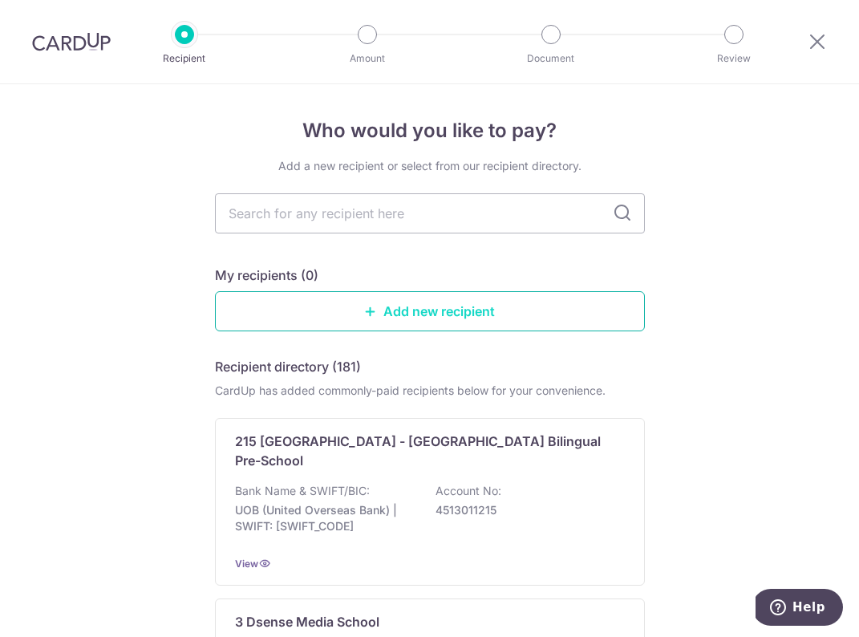
click at [437, 323] on link "Add new recipient" at bounding box center [430, 311] width 430 height 40
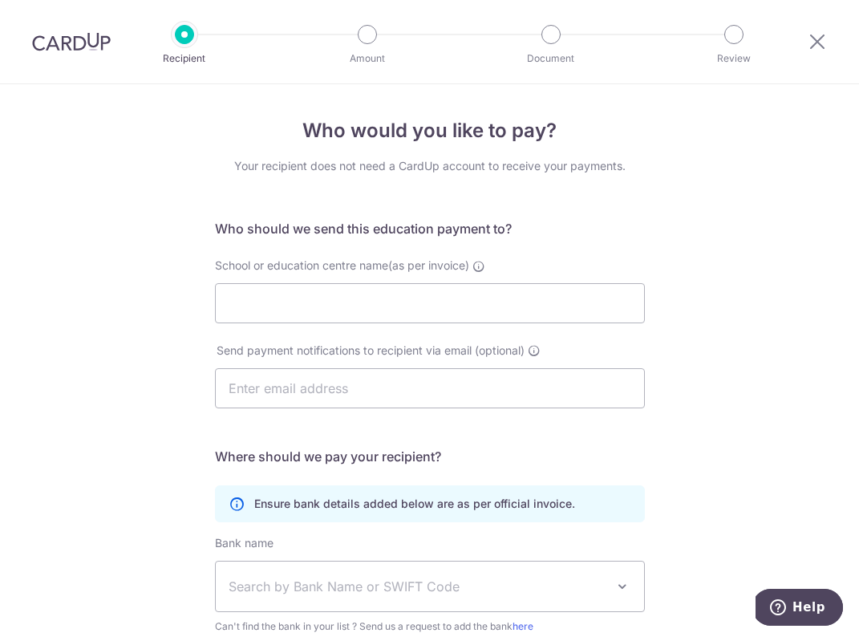
click at [150, 331] on div "Who would you like to pay? Your recipient does not need a CardUp account to rec…" at bounding box center [429, 466] width 859 height 764
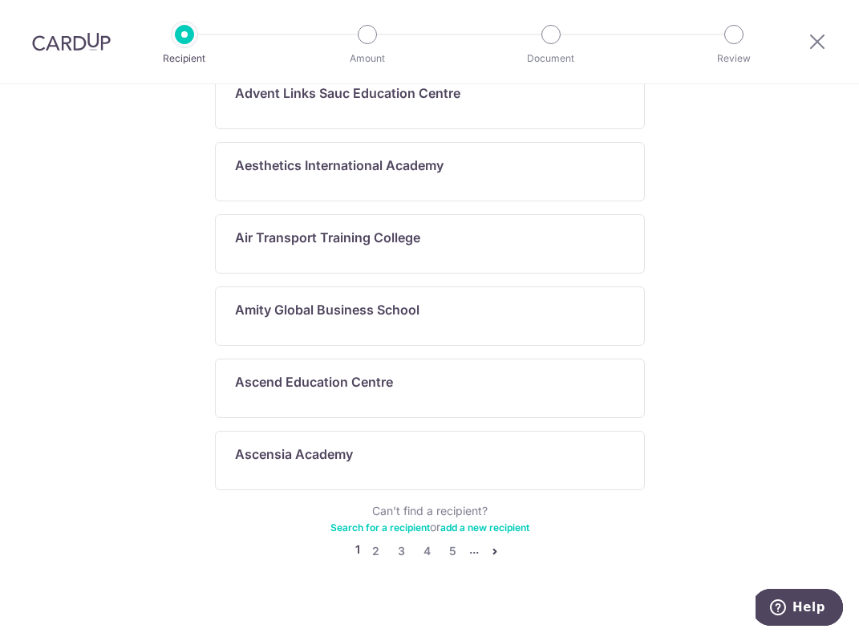
scroll to position [834, 0]
click at [451, 542] on link "5" at bounding box center [453, 551] width 19 height 19
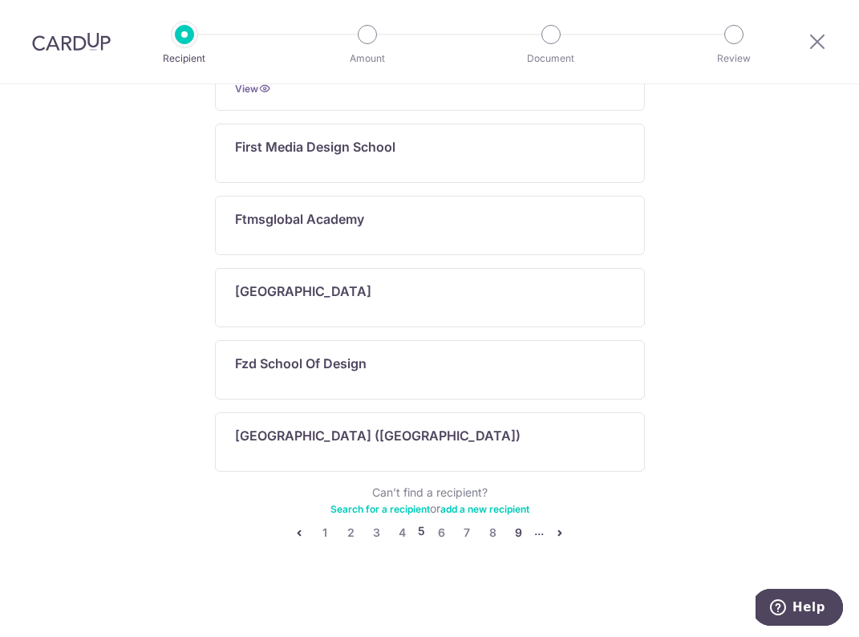
click at [513, 534] on link "9" at bounding box center [518, 532] width 19 height 19
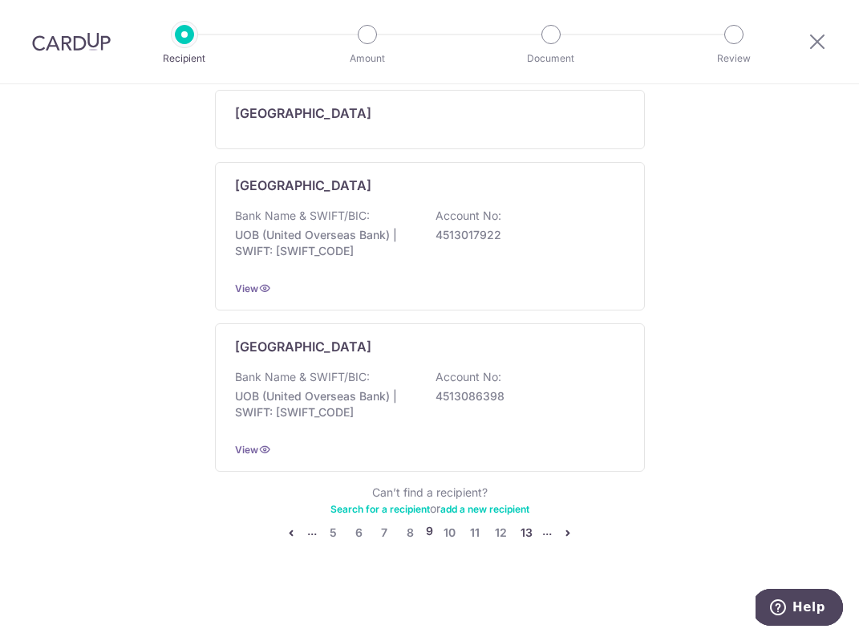
scroll to position [923, 0]
click at [531, 531] on link "13" at bounding box center [526, 532] width 19 height 19
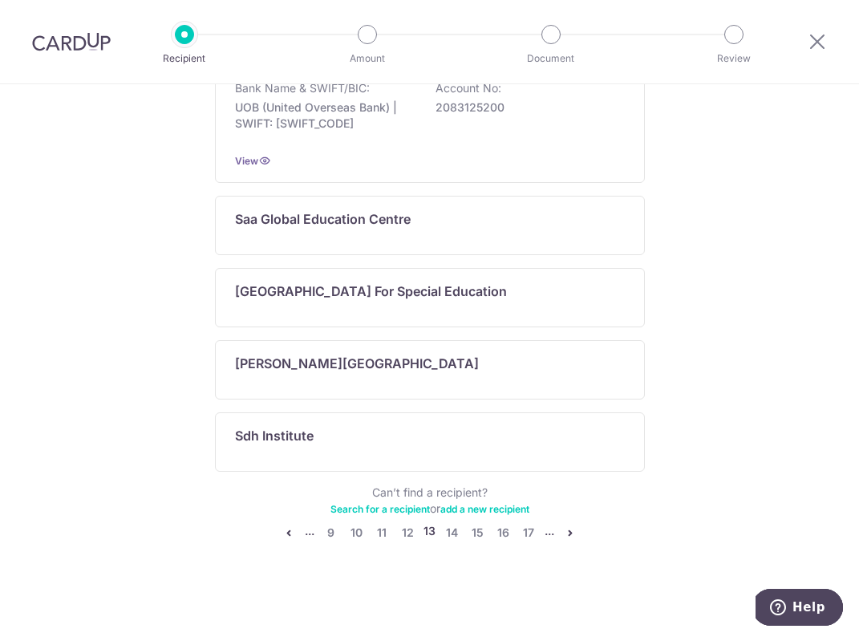
scroll to position [834, 0]
click at [526, 527] on link "17" at bounding box center [528, 532] width 19 height 19
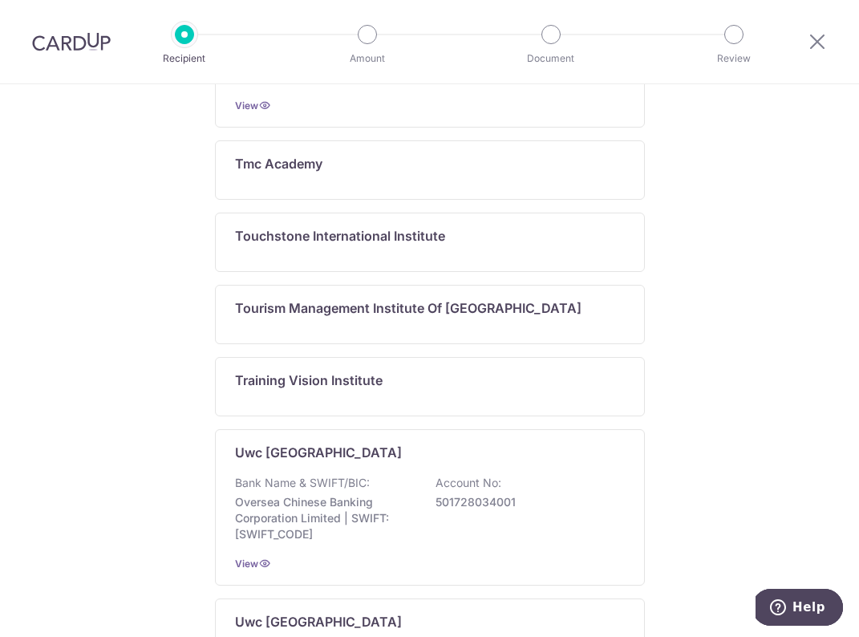
scroll to position [0, 0]
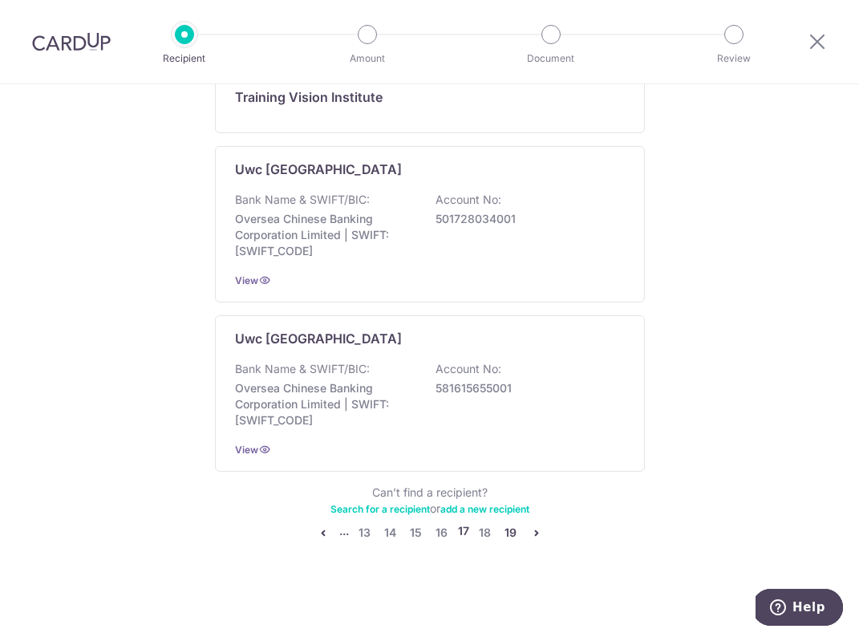
click at [514, 532] on link "19" at bounding box center [511, 532] width 19 height 19
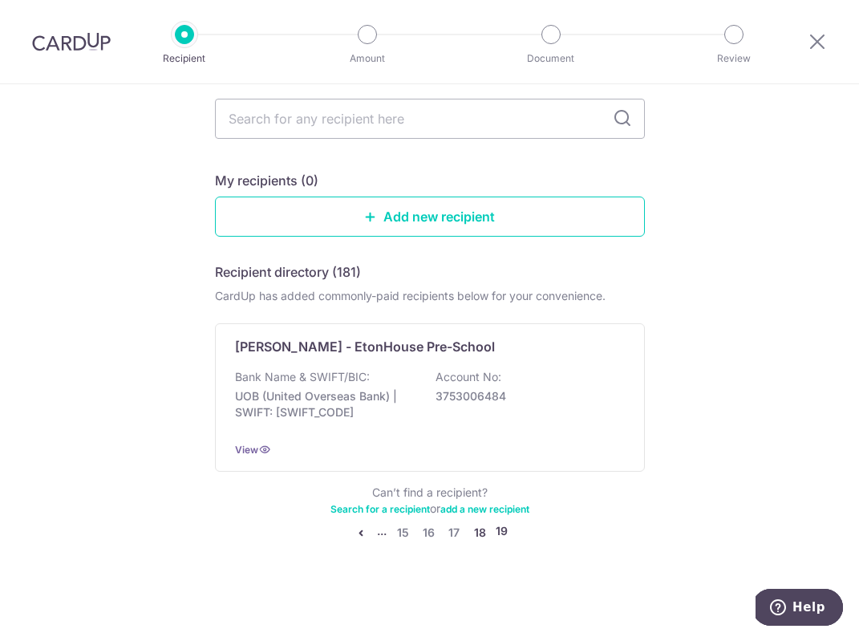
click at [481, 533] on link "18" at bounding box center [479, 532] width 19 height 19
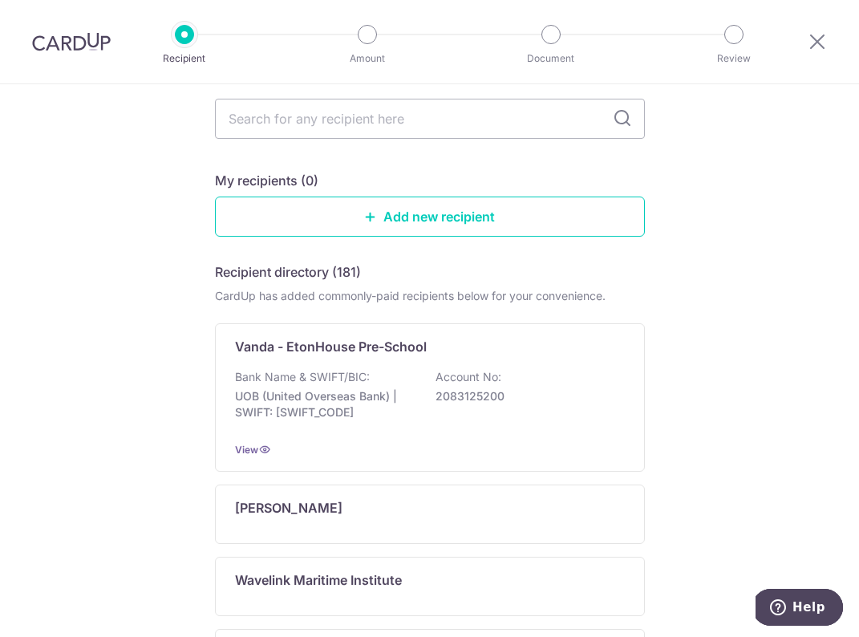
click at [481, 533] on div "[PERSON_NAME]" at bounding box center [430, 514] width 430 height 59
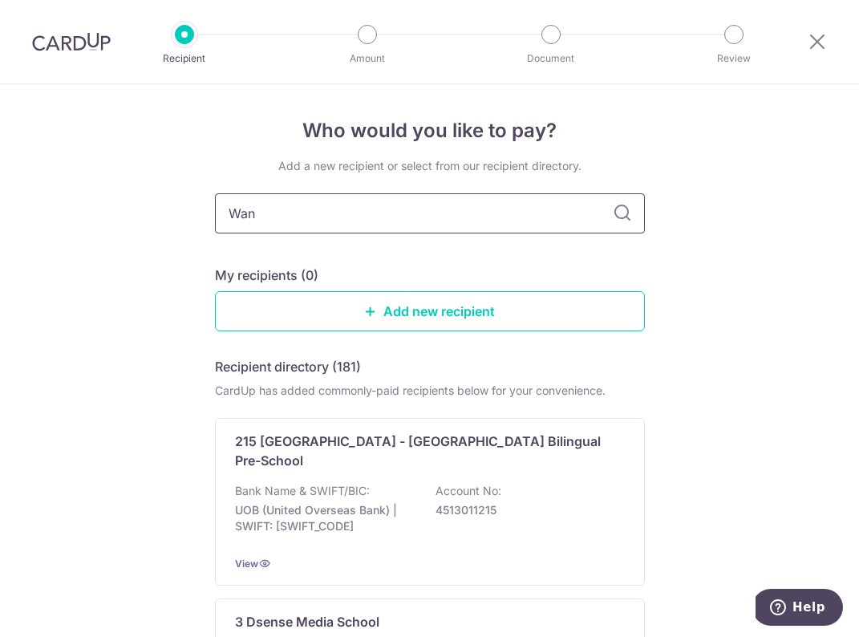
type input "[PERSON_NAME]"
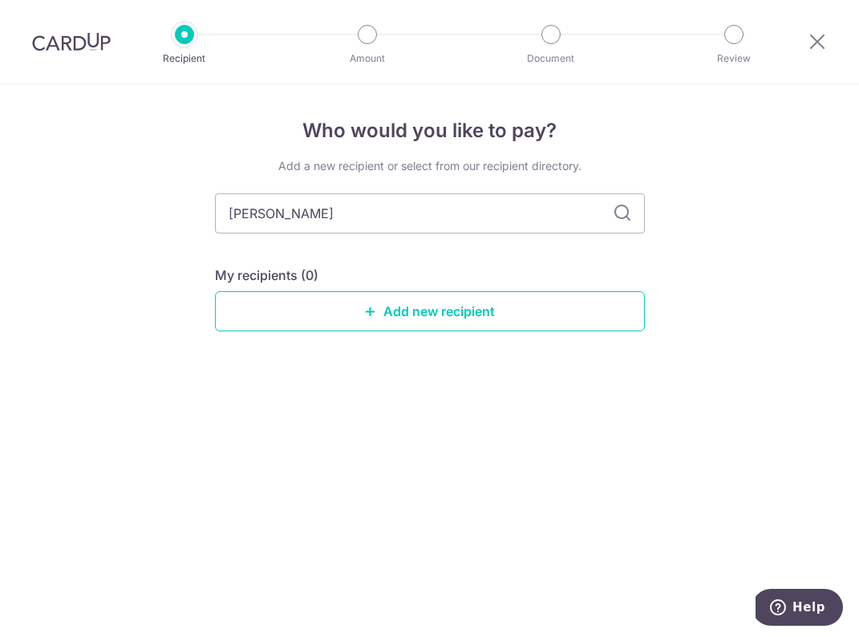
click at [620, 211] on icon at bounding box center [622, 213] width 19 height 19
click at [619, 216] on icon at bounding box center [622, 213] width 19 height 19
click at [624, 212] on icon at bounding box center [622, 213] width 19 height 19
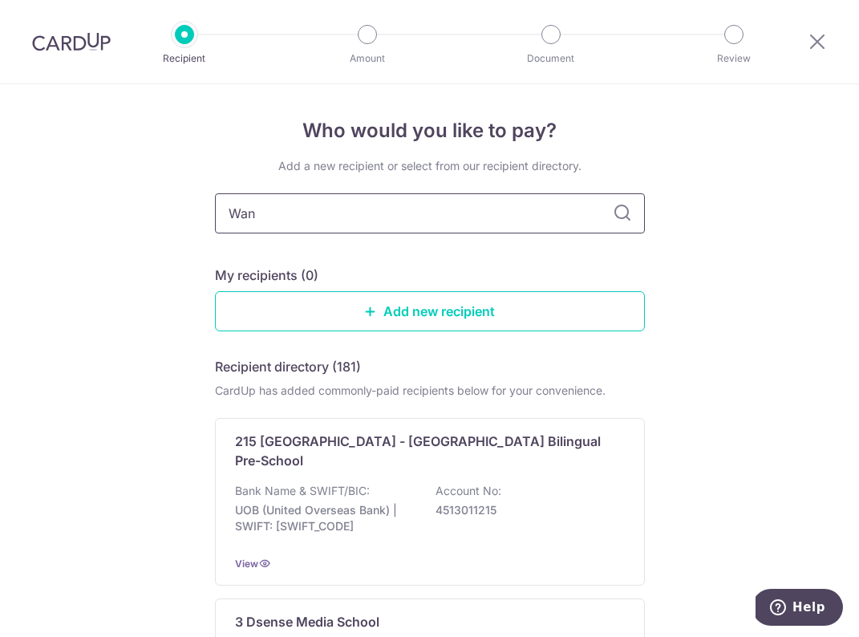
type input "[PERSON_NAME]"
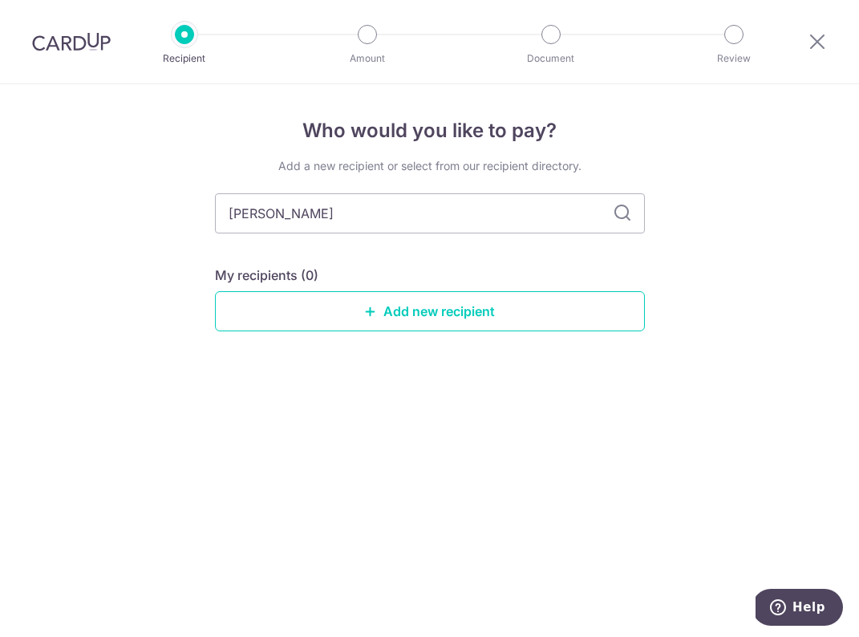
click at [624, 217] on icon at bounding box center [622, 213] width 19 height 19
click at [617, 206] on icon at bounding box center [622, 213] width 19 height 19
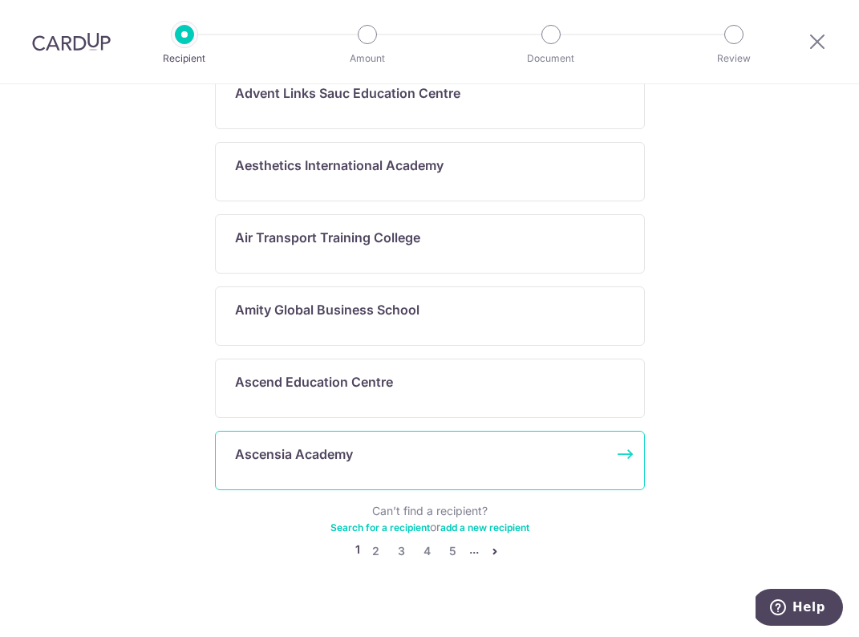
scroll to position [834, 0]
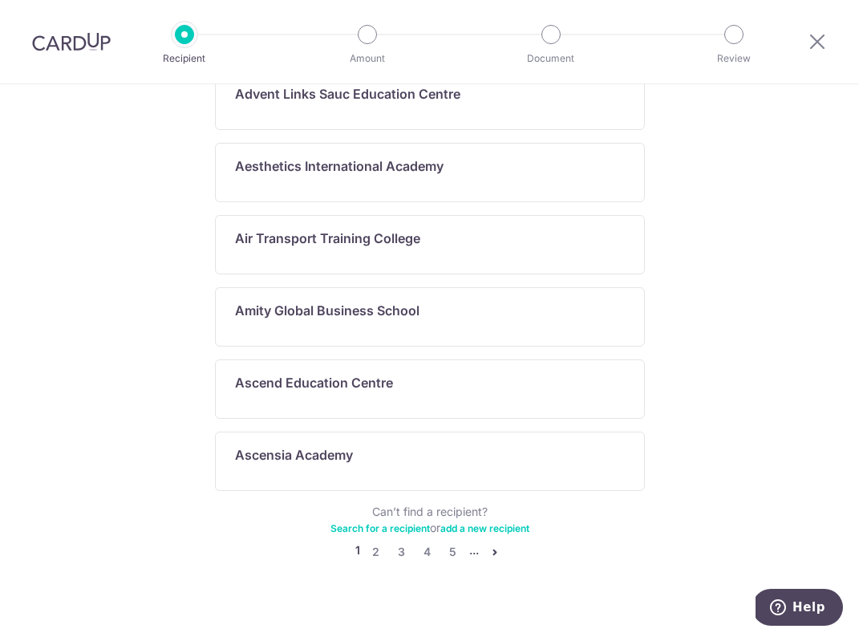
click at [473, 542] on li "..." at bounding box center [474, 551] width 10 height 19
click at [446, 542] on link "5" at bounding box center [453, 551] width 19 height 19
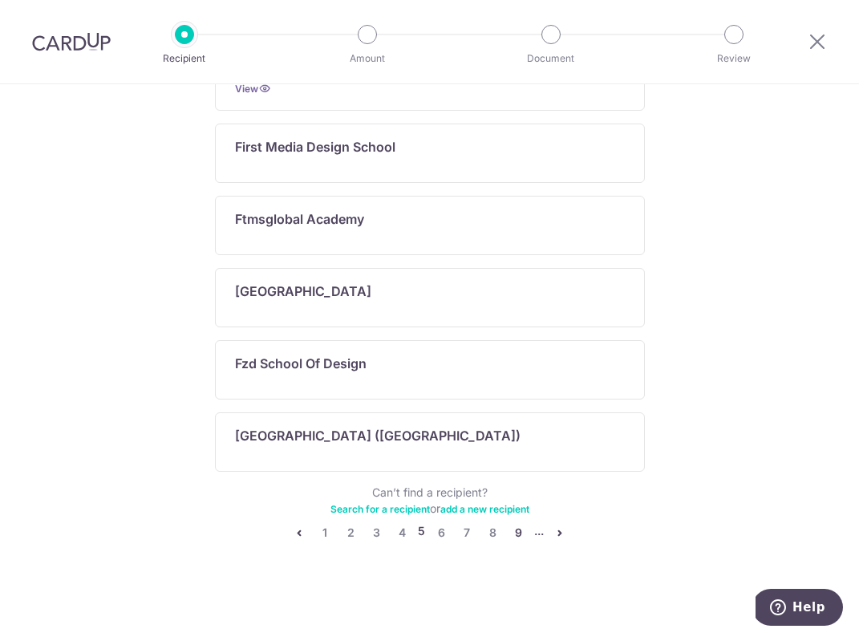
click at [514, 529] on link "9" at bounding box center [518, 532] width 19 height 19
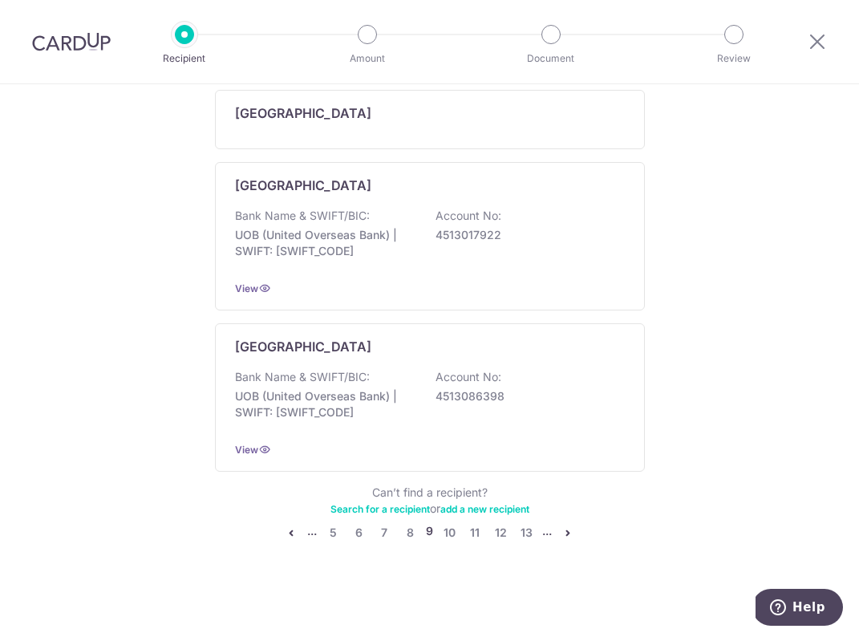
scroll to position [923, 0]
click at [518, 533] on link "13" at bounding box center [526, 532] width 19 height 19
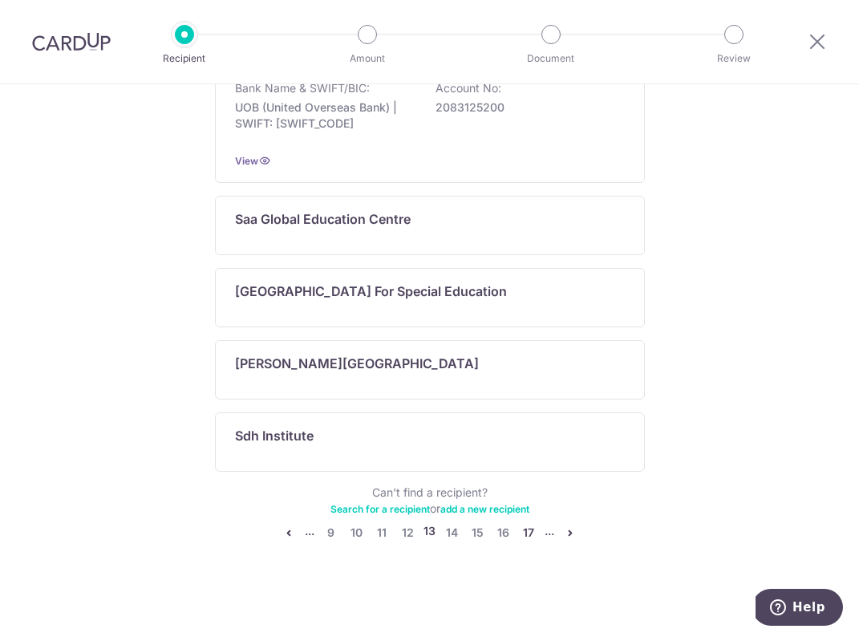
scroll to position [834, 0]
click at [520, 530] on link "17" at bounding box center [528, 532] width 19 height 19
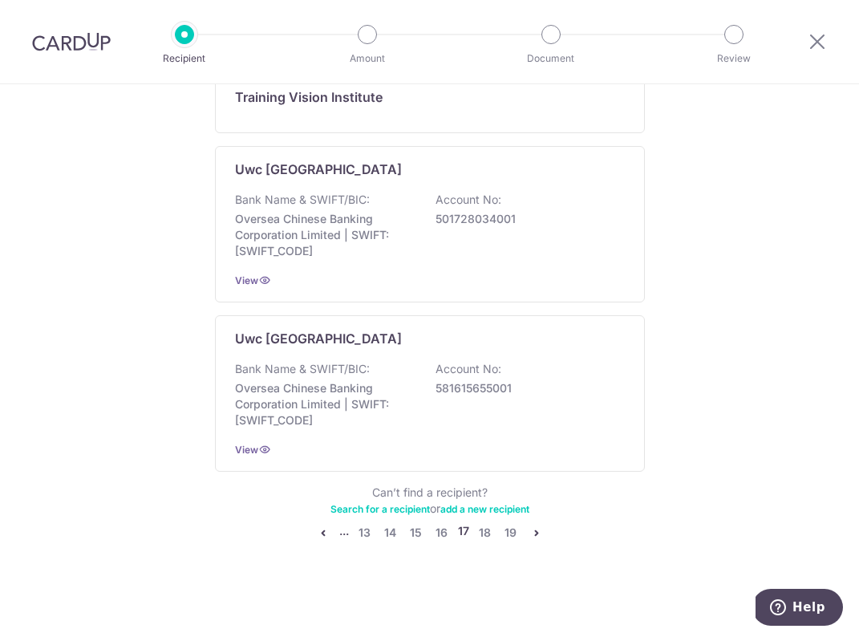
scroll to position [1117, 0]
click at [506, 534] on link "19" at bounding box center [511, 532] width 19 height 19
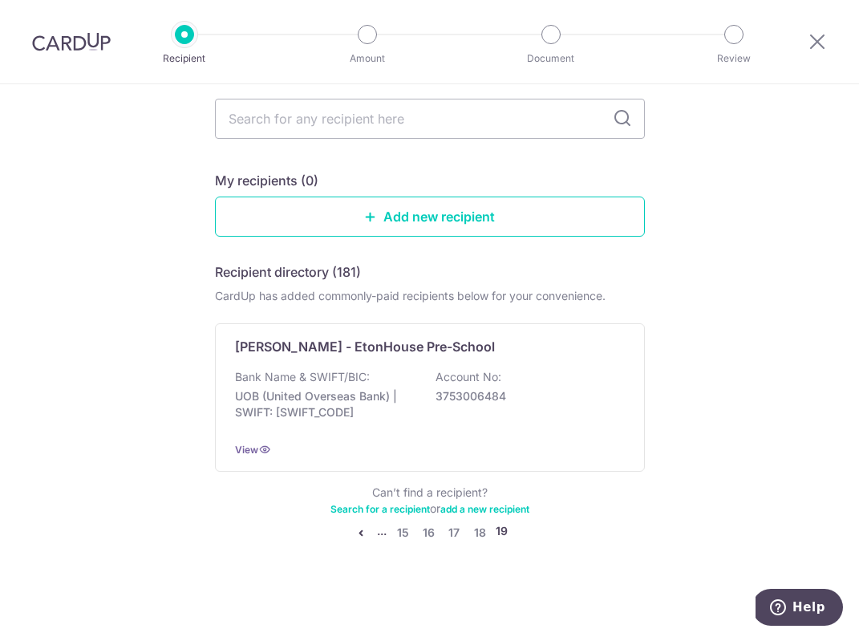
scroll to position [95, 0]
click at [476, 532] on link "18" at bounding box center [479, 532] width 19 height 19
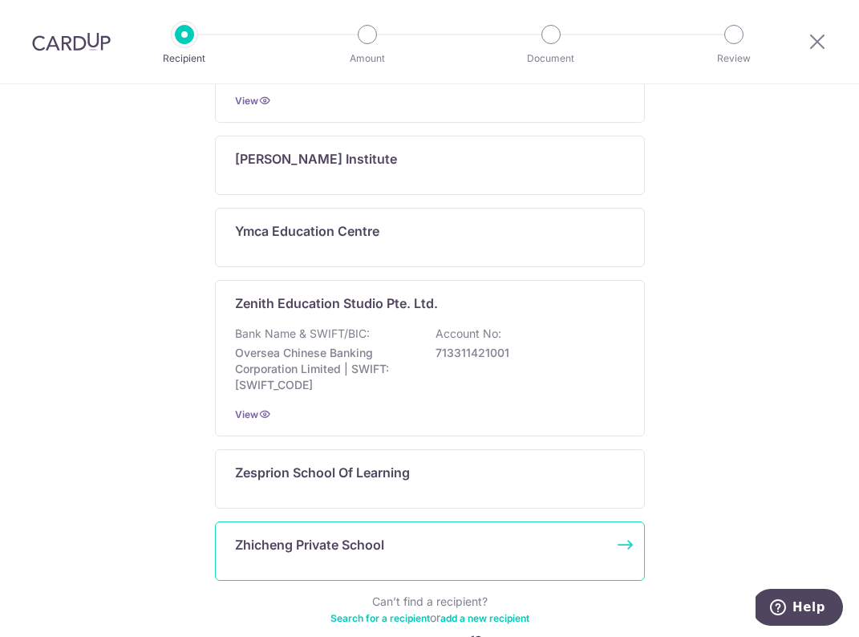
scroll to position [1002, 0]
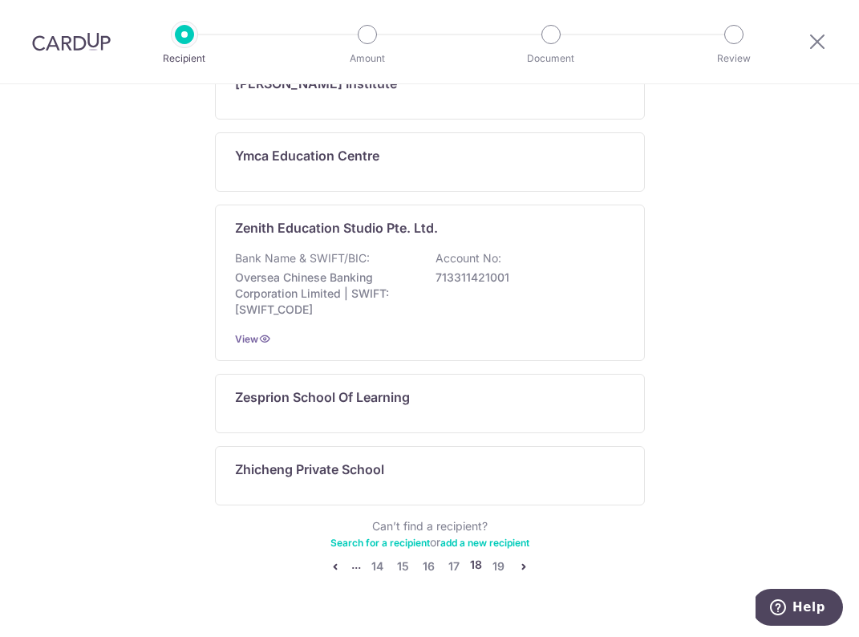
click at [336, 563] on icon "pager" at bounding box center [335, 566] width 13 height 13
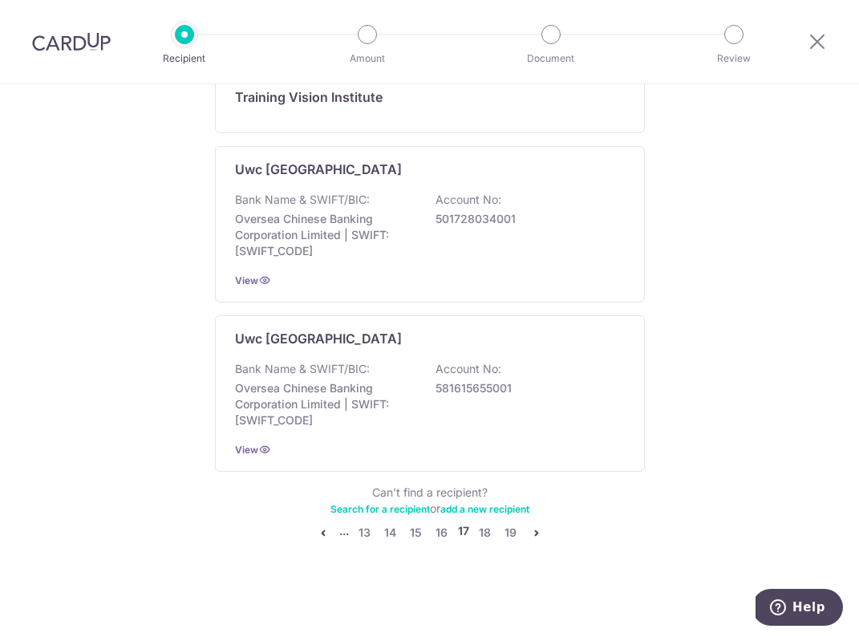
scroll to position [1117, 0]
click at [339, 532] on li "..." at bounding box center [344, 532] width 10 height 19
click at [356, 534] on link "13" at bounding box center [364, 532] width 19 height 19
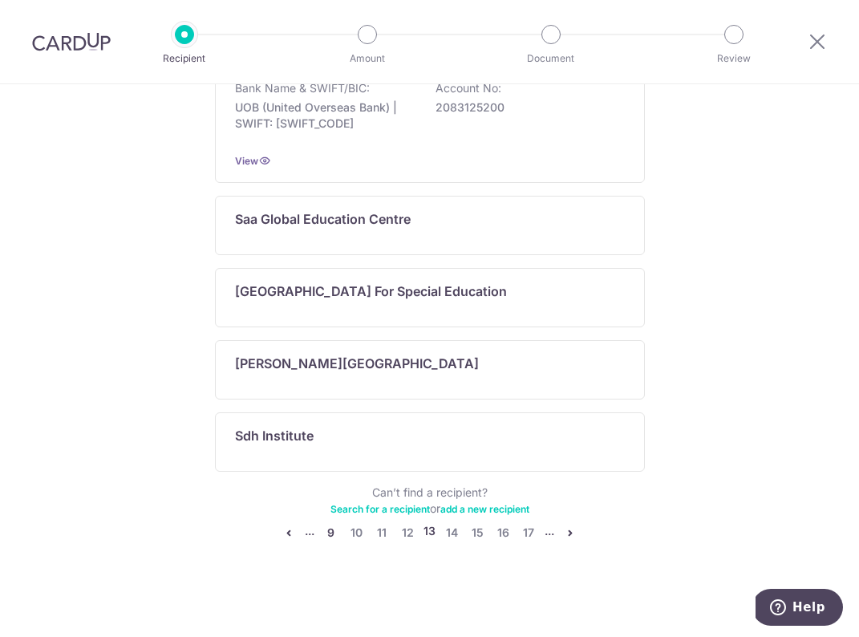
scroll to position [834, 0]
click at [330, 527] on link "9" at bounding box center [330, 532] width 19 height 19
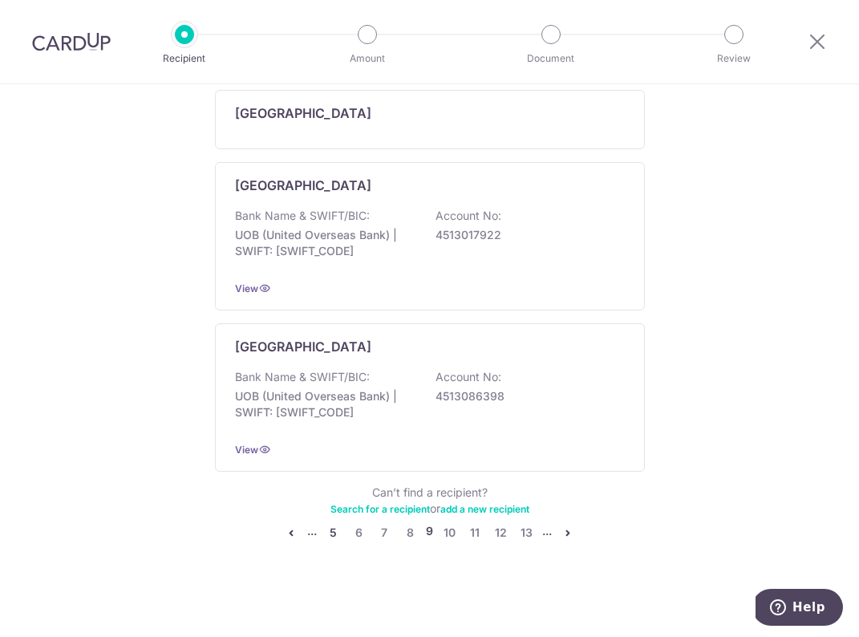
scroll to position [923, 0]
click at [330, 527] on link "5" at bounding box center [332, 532] width 19 height 19
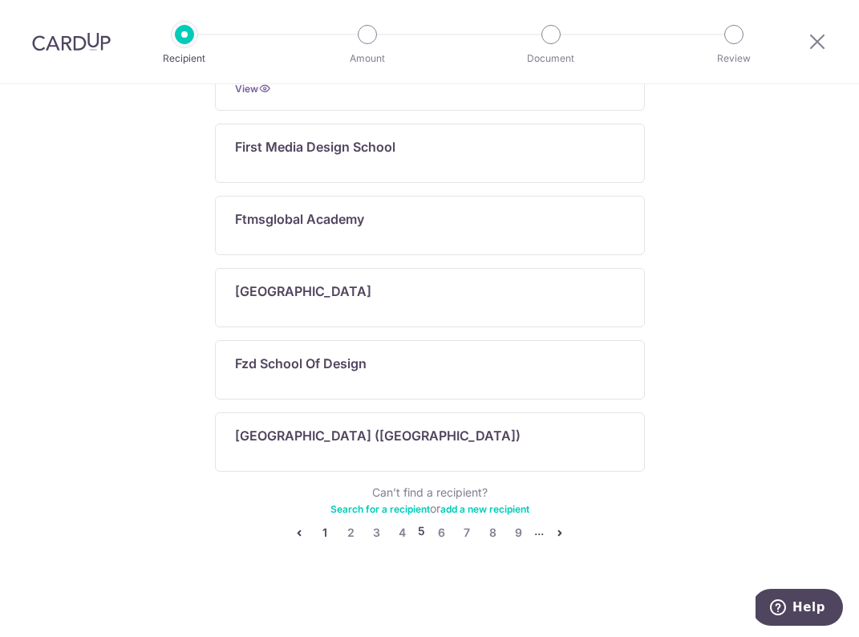
scroll to position [834, 0]
click at [330, 527] on link "1" at bounding box center [324, 532] width 19 height 19
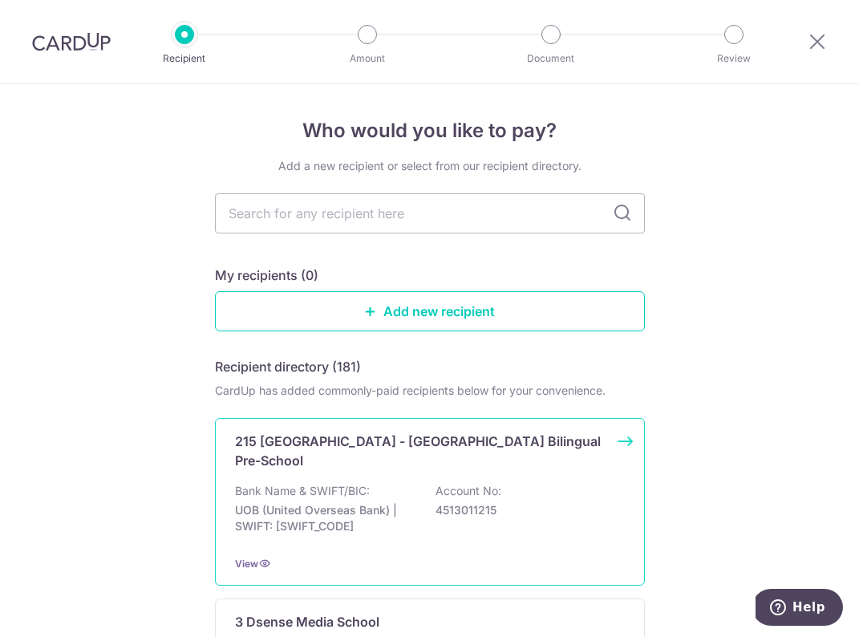
scroll to position [0, 0]
